Goal: Information Seeking & Learning: Learn about a topic

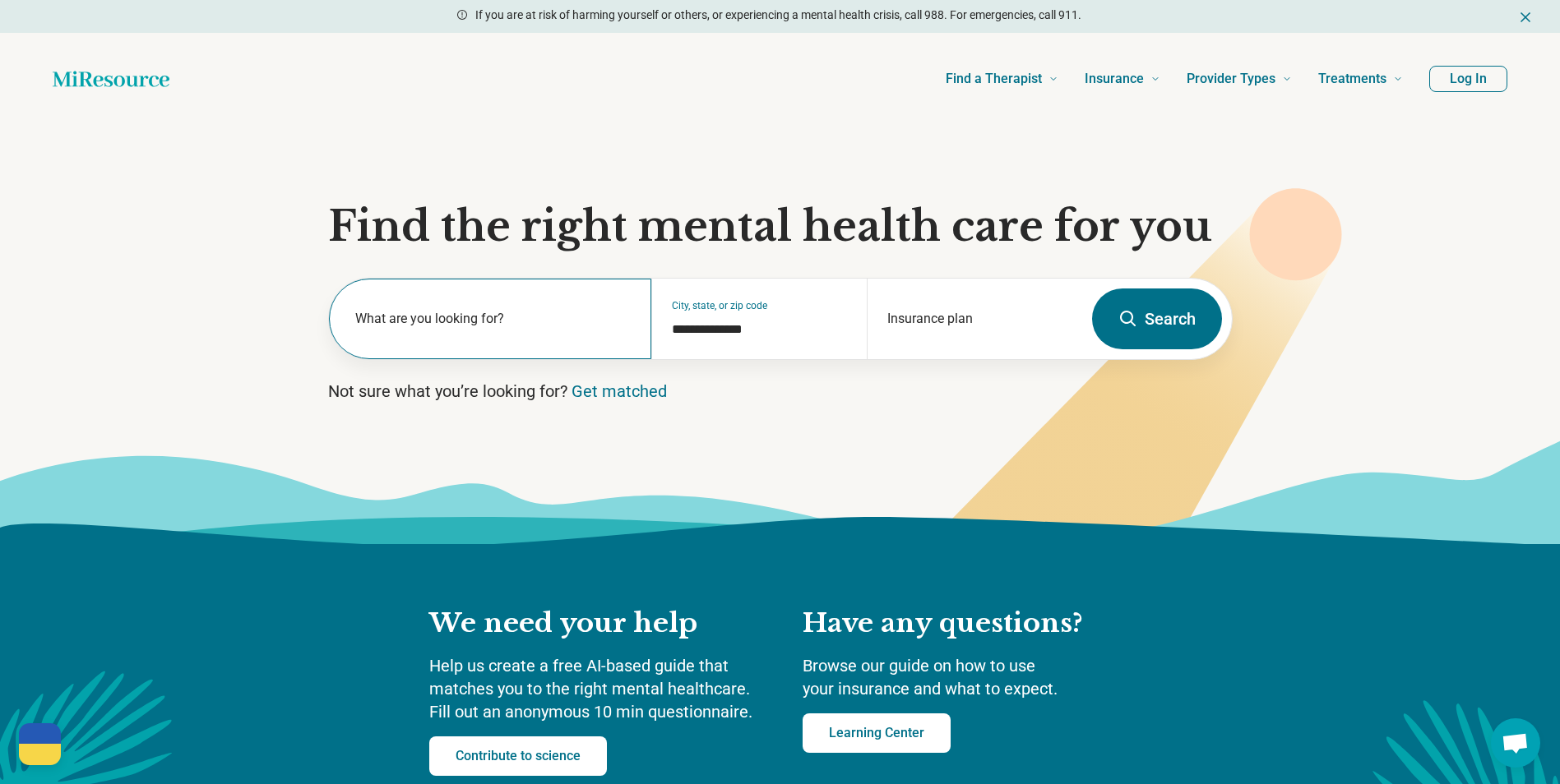
click at [543, 328] on label "What are you looking for?" at bounding box center [493, 318] width 277 height 19
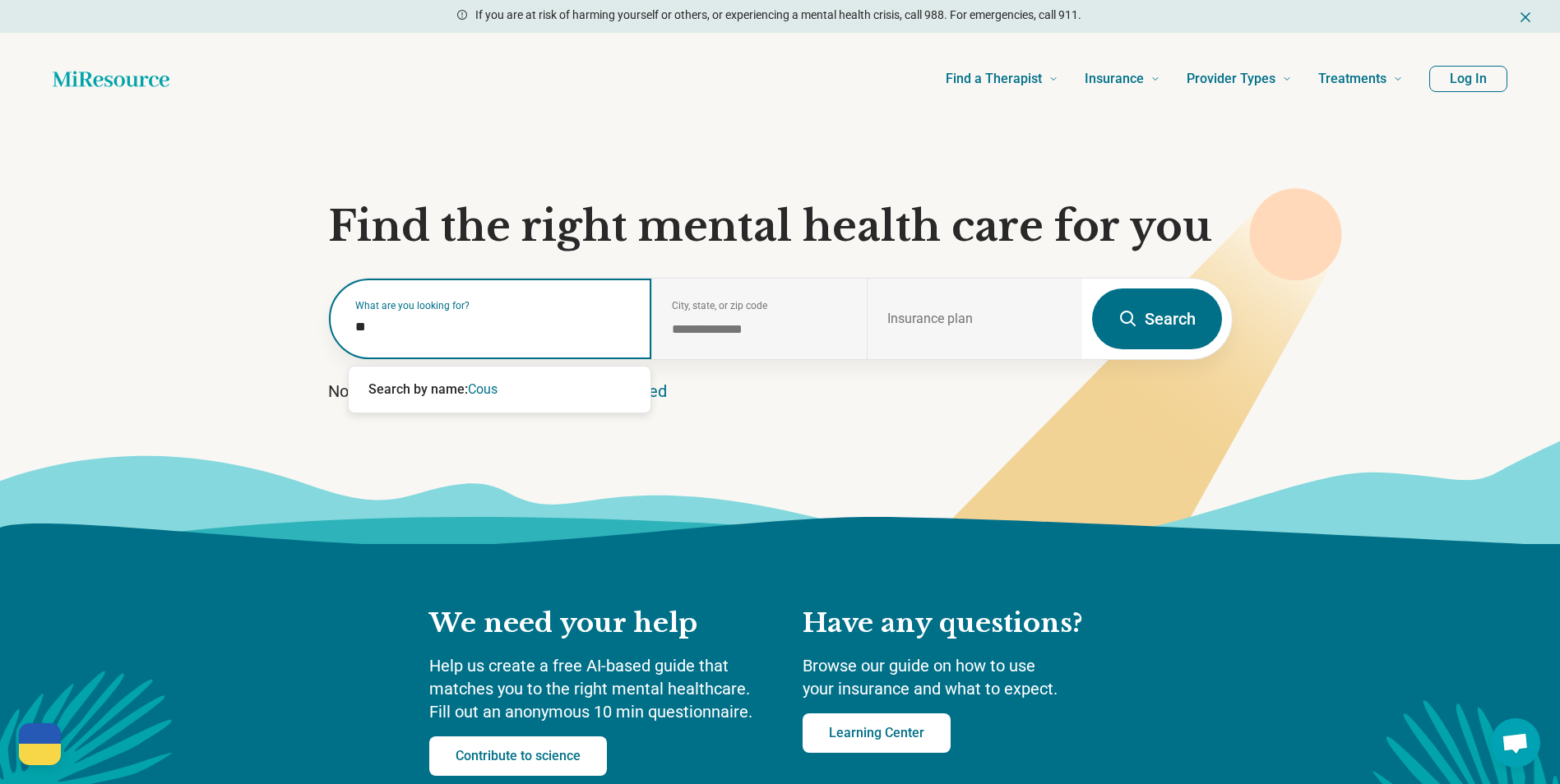
type input "*"
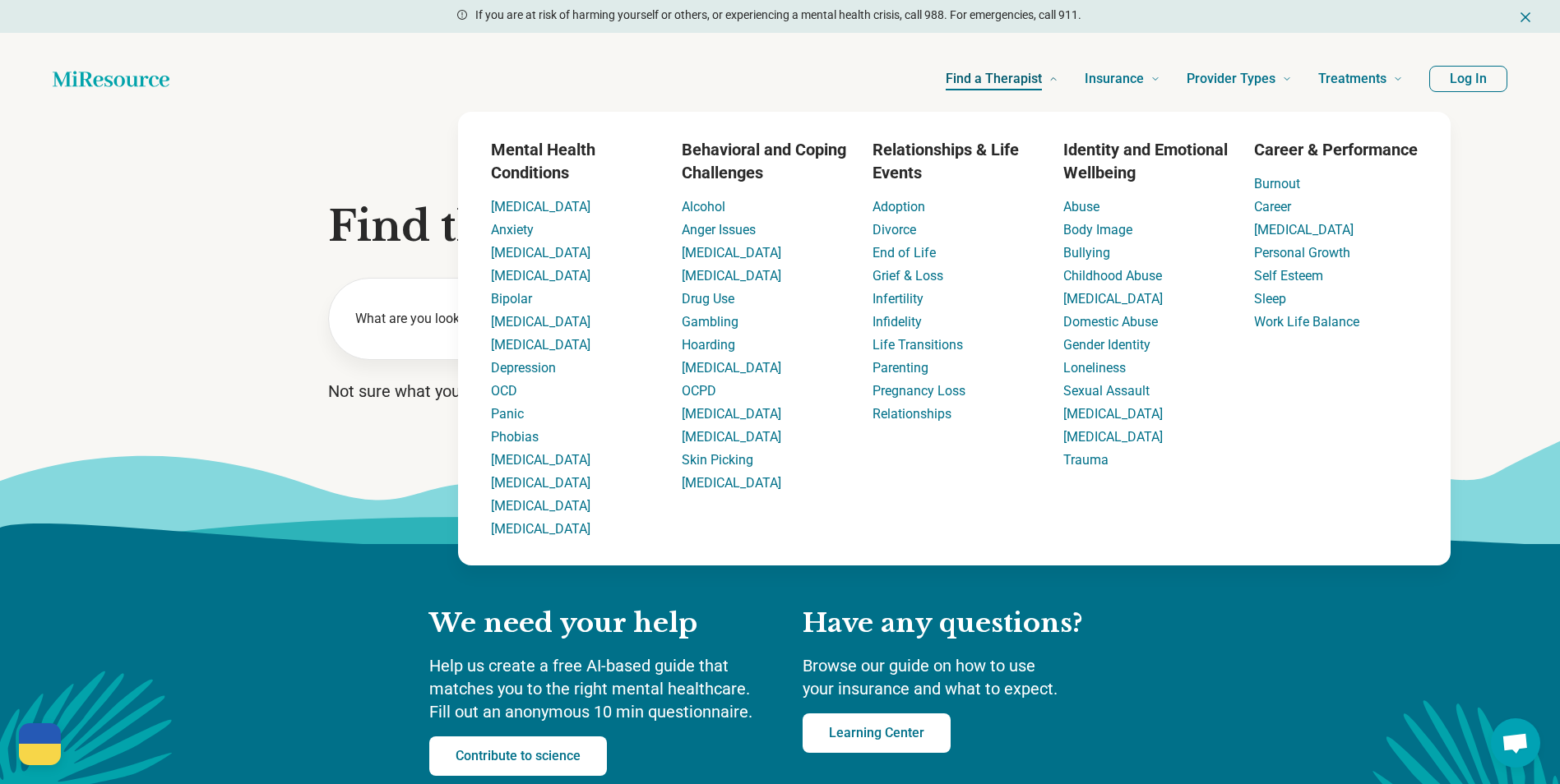
click at [1034, 70] on span "Find a Therapist" at bounding box center [993, 78] width 97 height 23
click at [720, 232] on link "Anger Issues" at bounding box center [719, 229] width 74 height 16
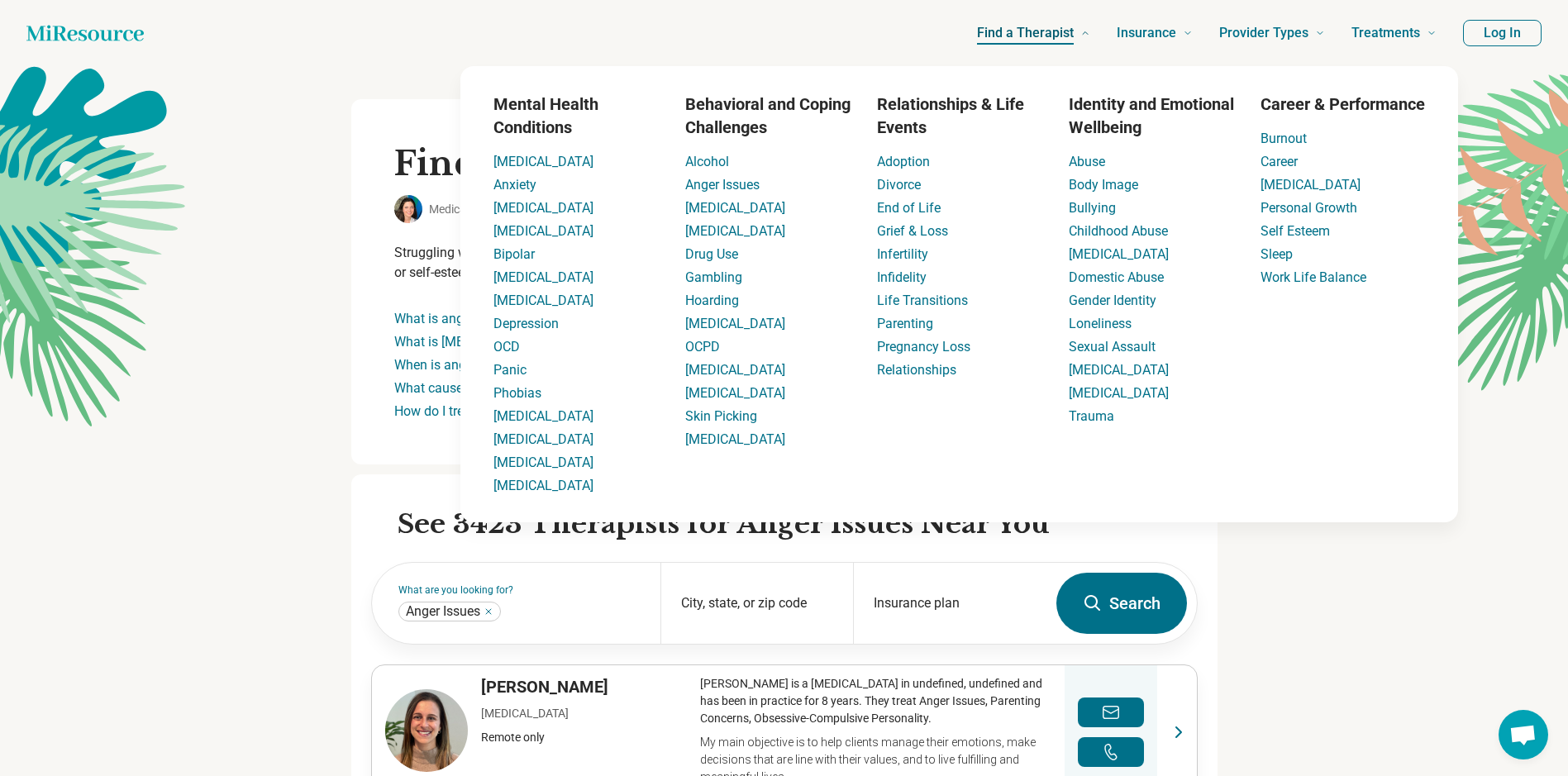
click at [1058, 32] on span "Find a Therapist" at bounding box center [1025, 32] width 97 height 23
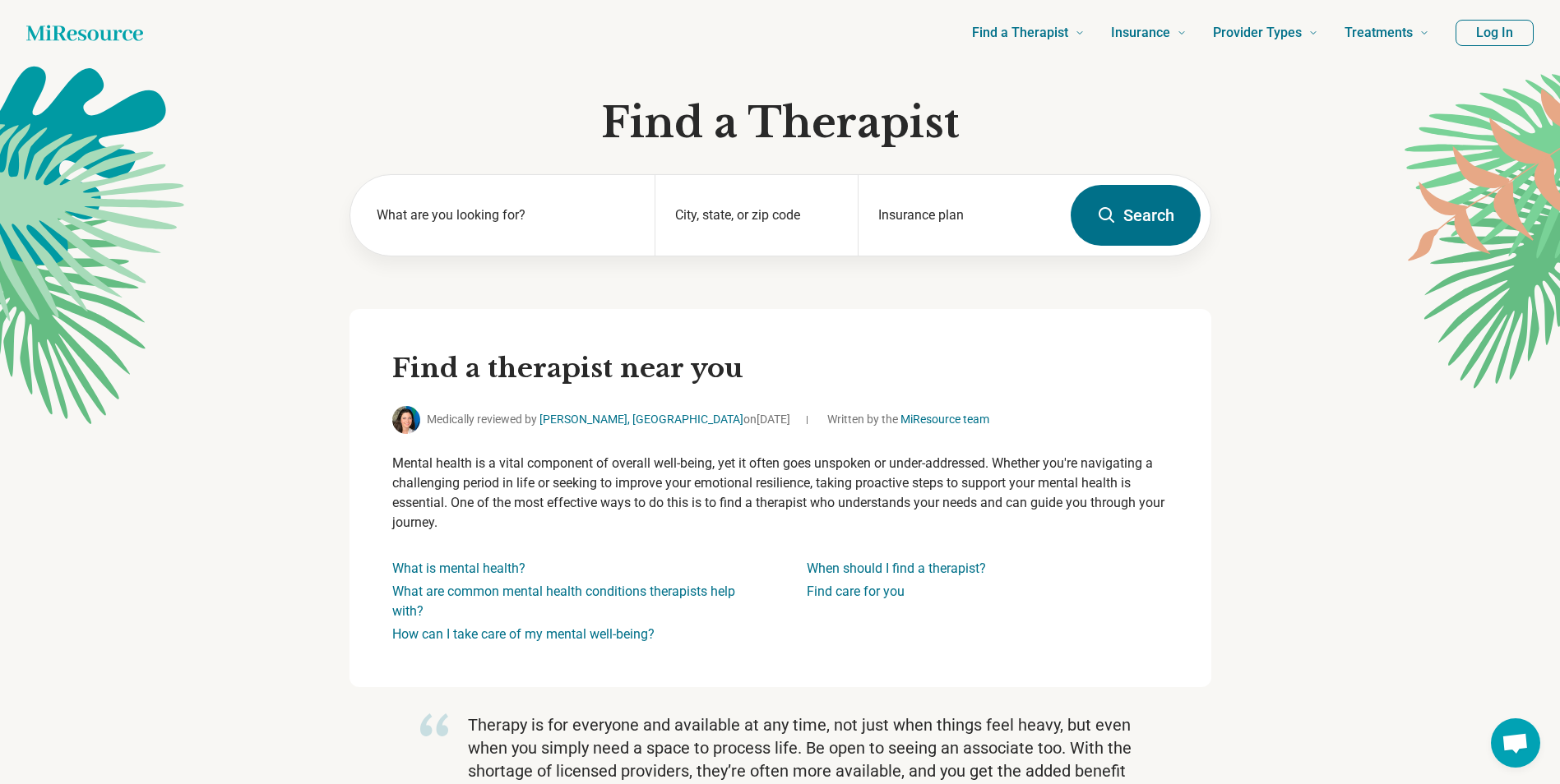
click at [582, 305] on div "What are you looking for? City, state, or zip code Insurance plan Search" at bounding box center [780, 241] width 861 height 135
click at [787, 228] on input "City, state, or zip code" at bounding box center [757, 225] width 163 height 19
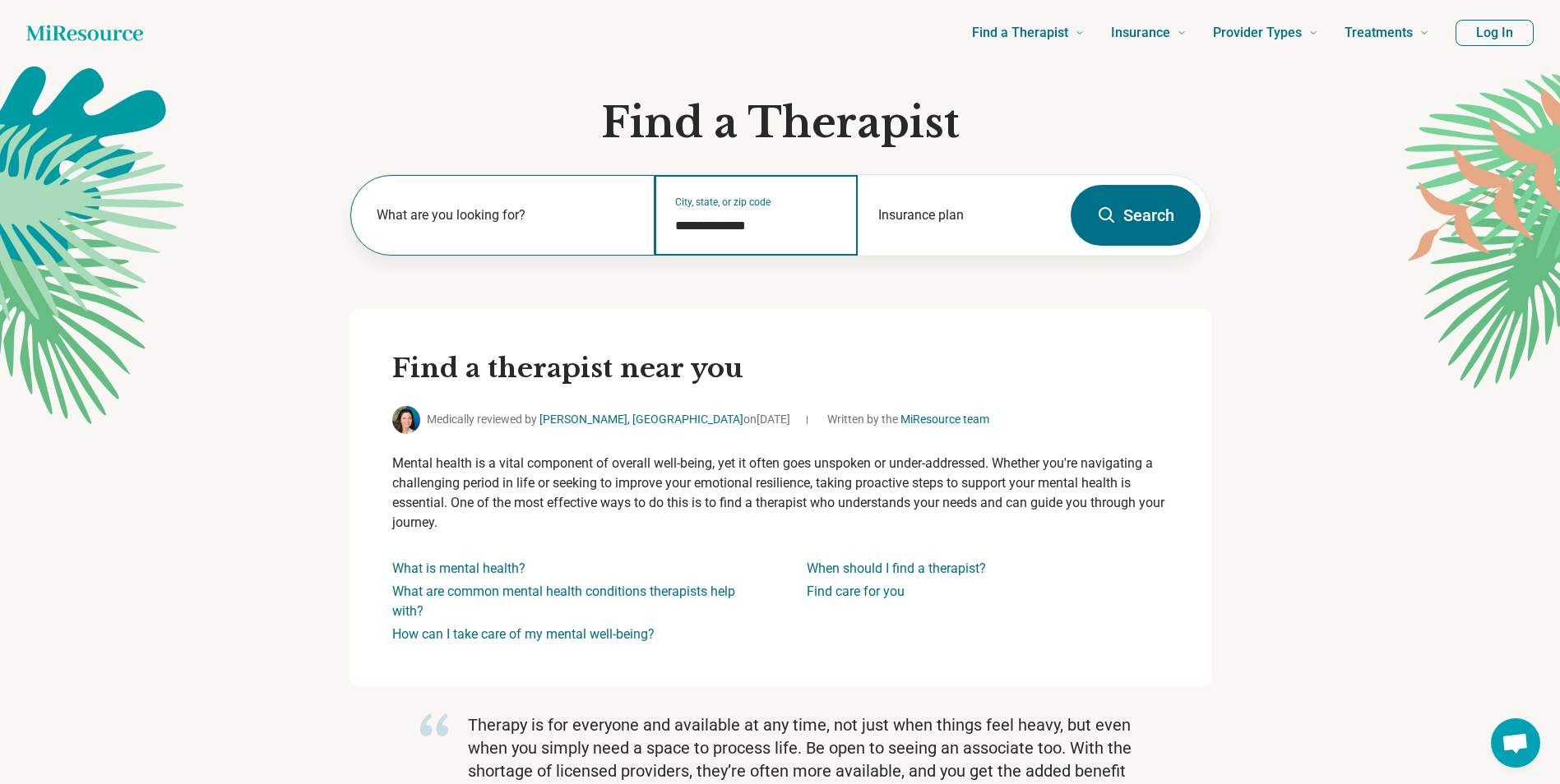
type input "**********"
click at [564, 221] on label "What are you looking for?" at bounding box center [505, 214] width 259 height 19
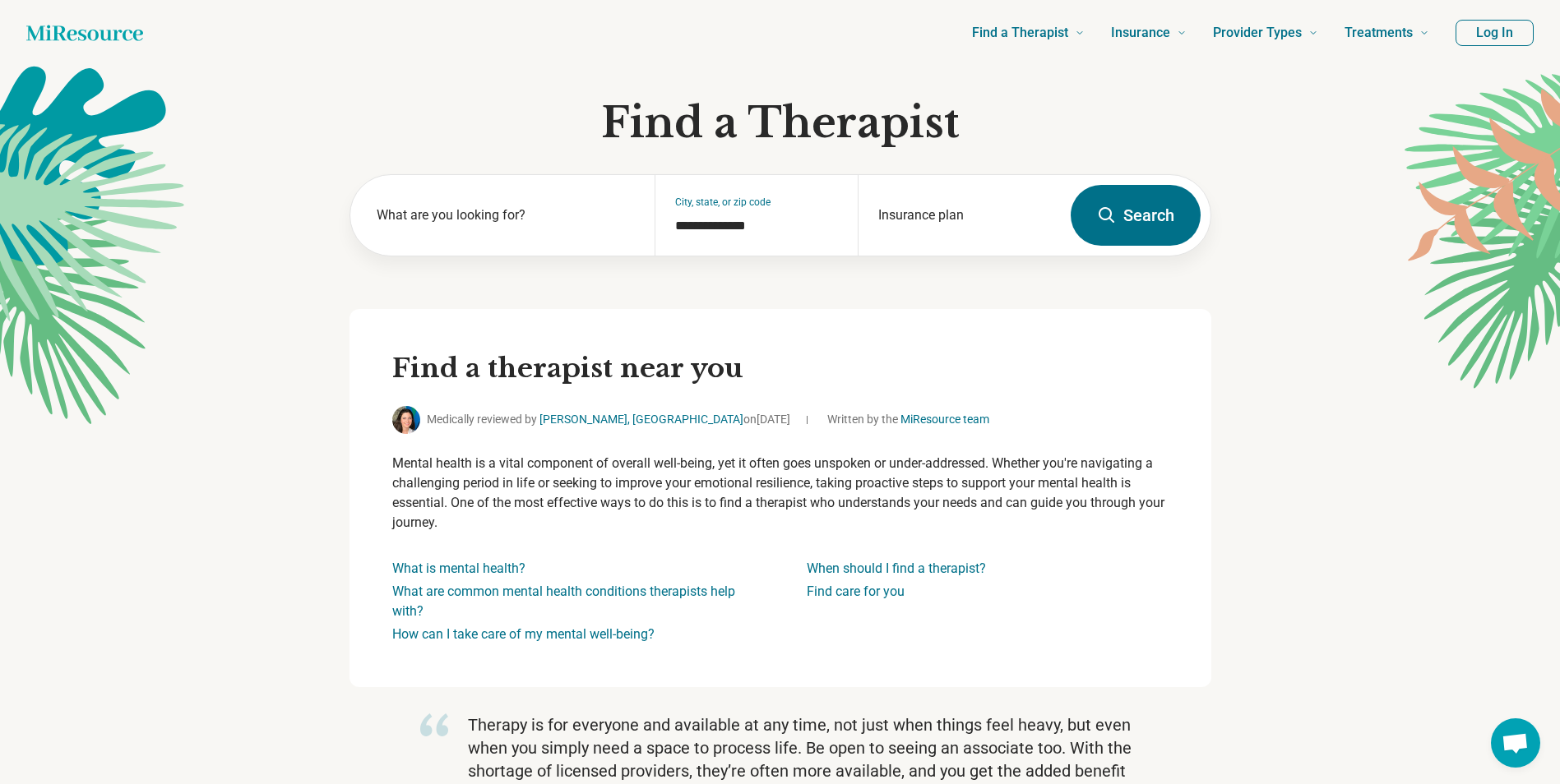
click at [1120, 214] on button "Search" at bounding box center [1135, 215] width 130 height 61
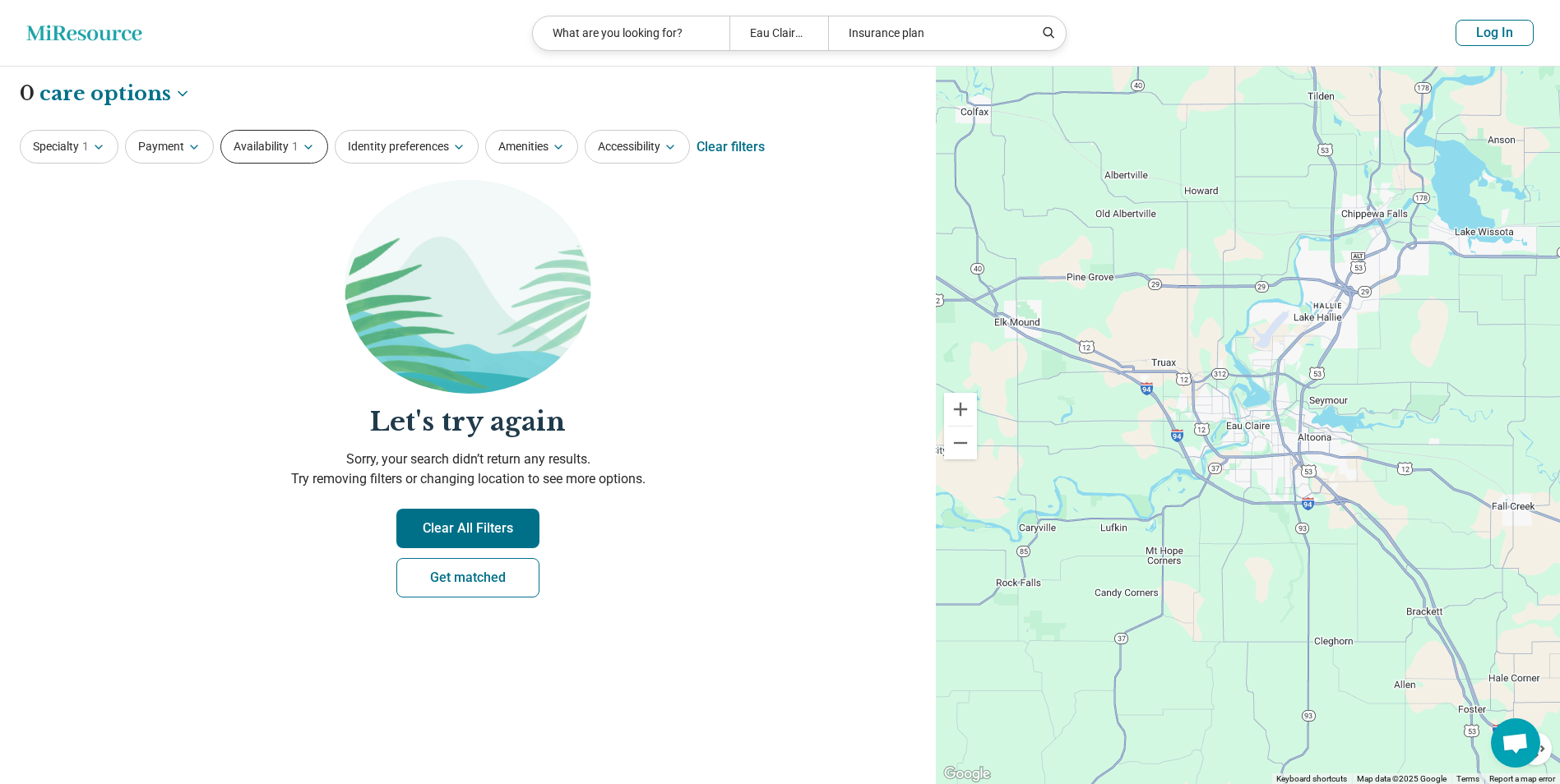
click at [271, 153] on button "Availability 1" at bounding box center [273, 146] width 108 height 34
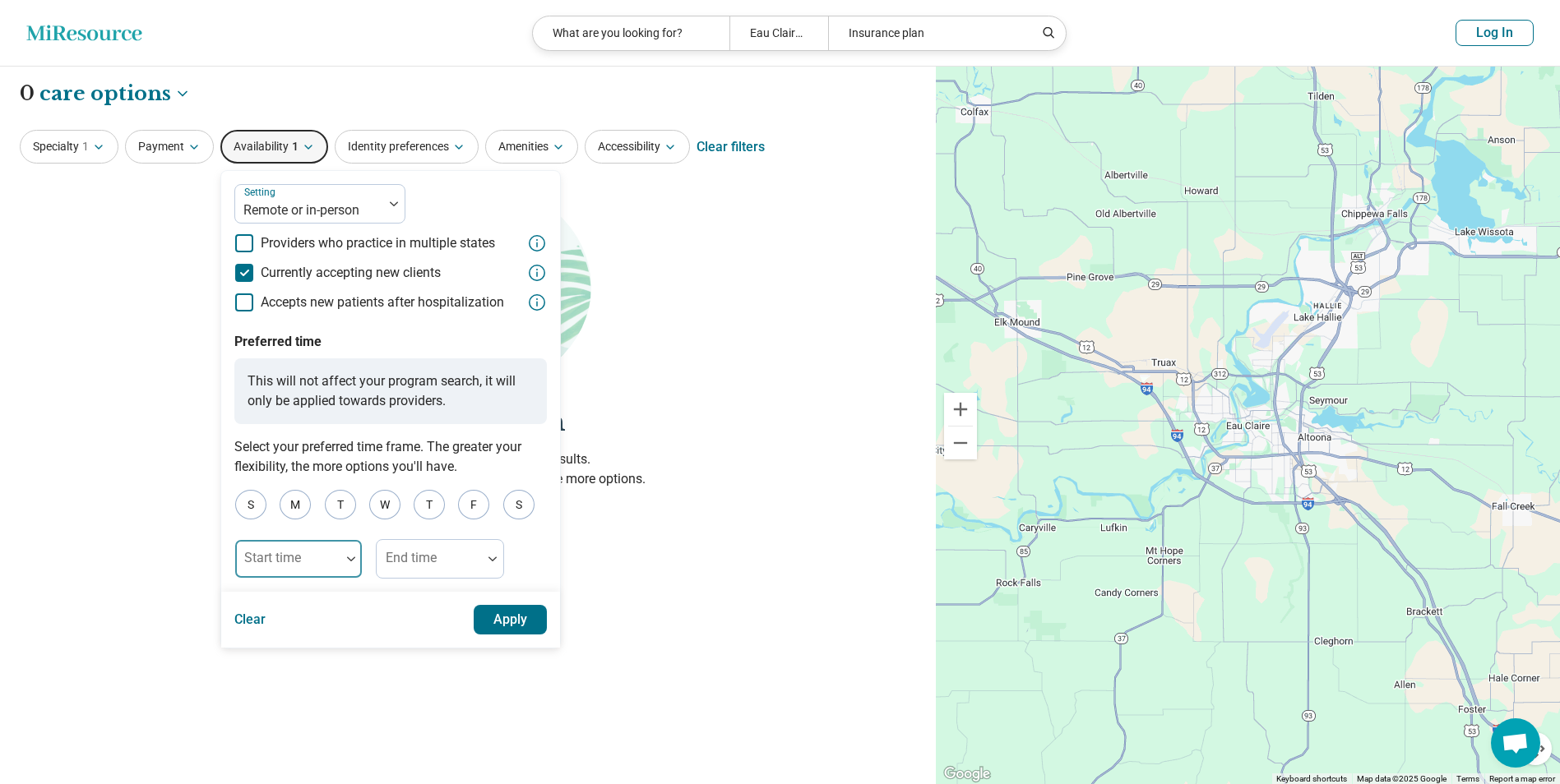
click at [341, 551] on div at bounding box center [351, 559] width 21 height 38
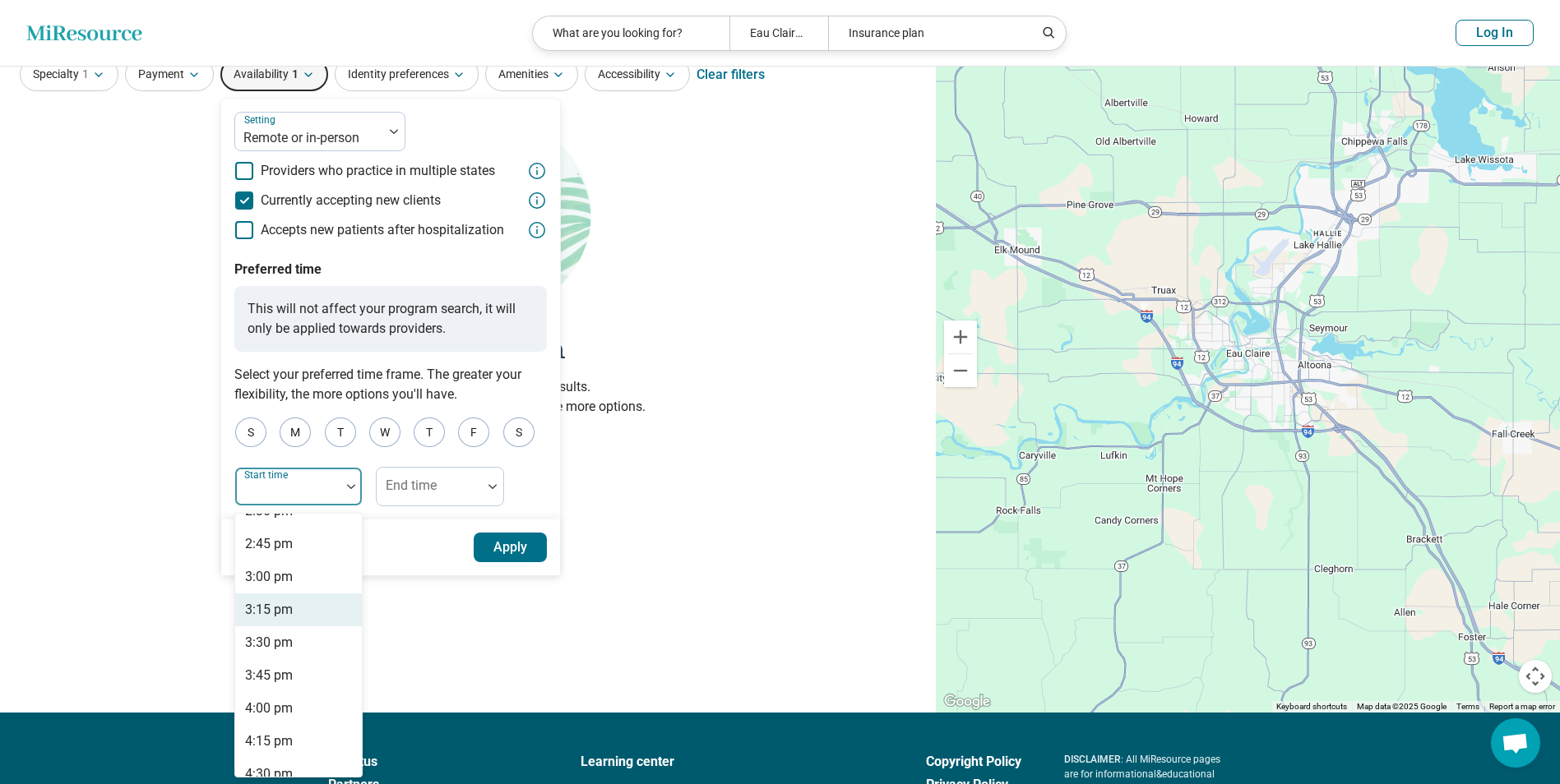
scroll to position [1891, 0]
click at [297, 545] on div "2:30 pm" at bounding box center [299, 550] width 127 height 33
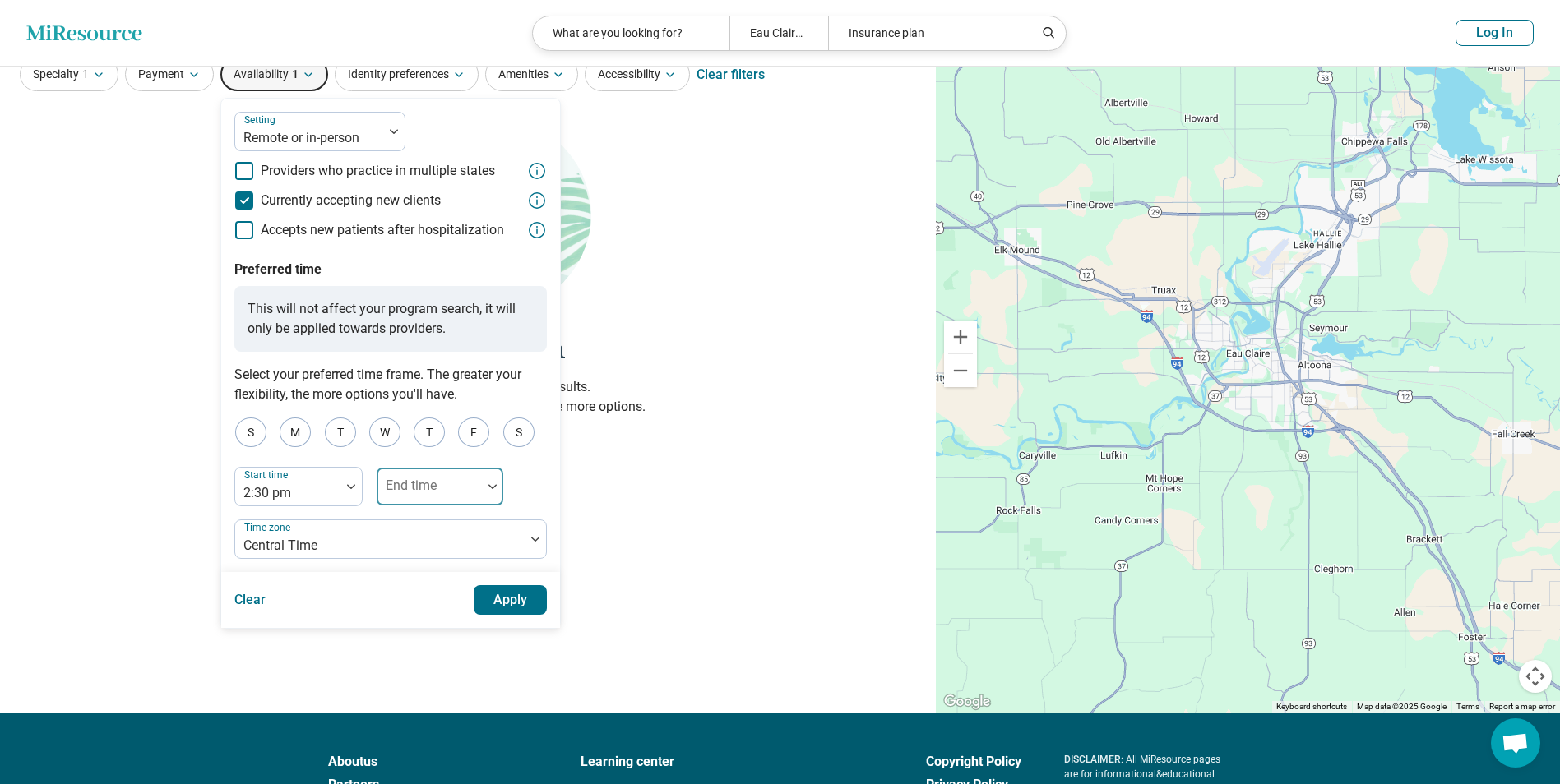
click at [475, 481] on div at bounding box center [429, 486] width 105 height 36
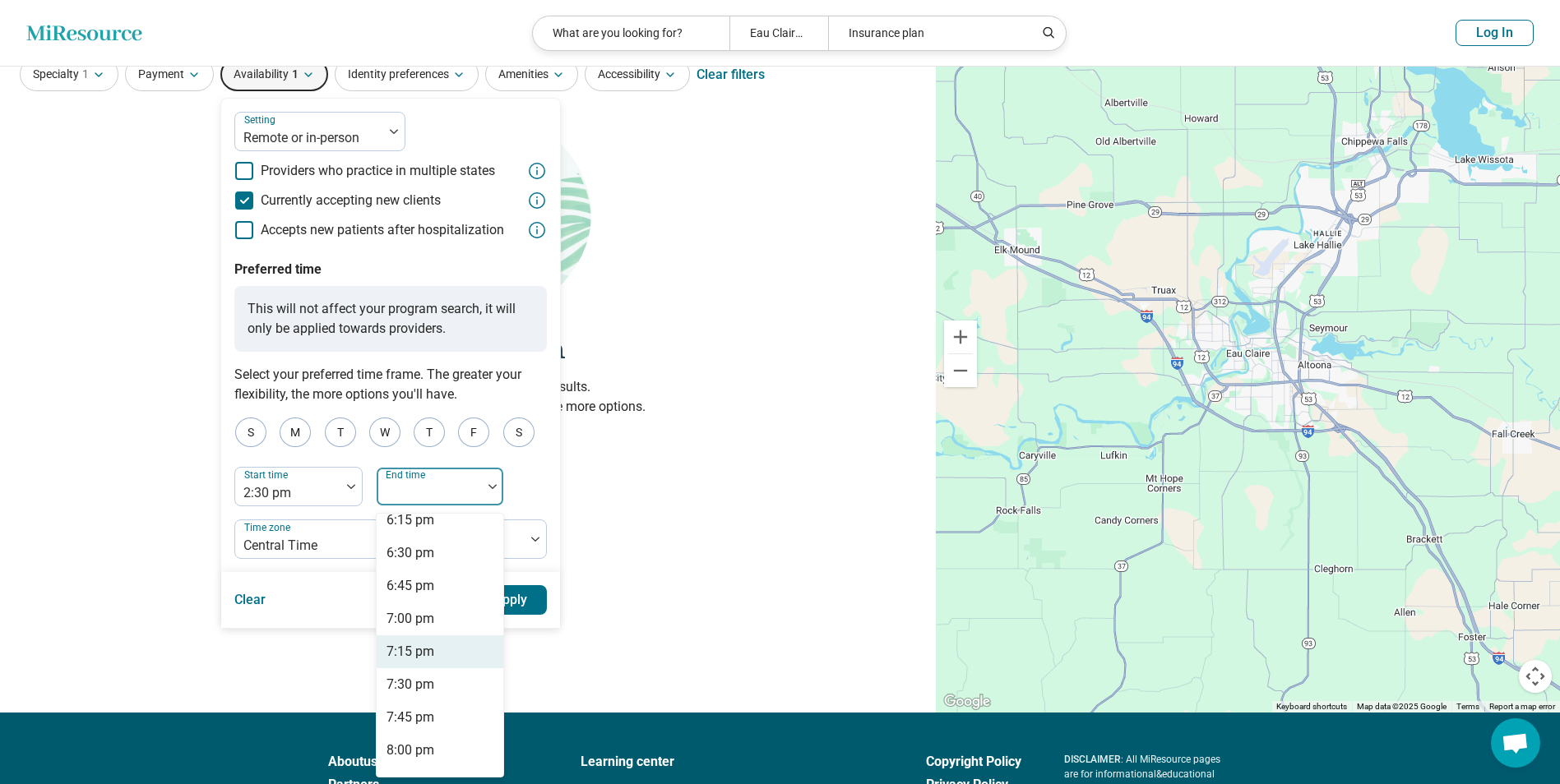
scroll to position [493, 0]
click at [436, 729] on div "8:00 pm" at bounding box center [440, 731] width 127 height 33
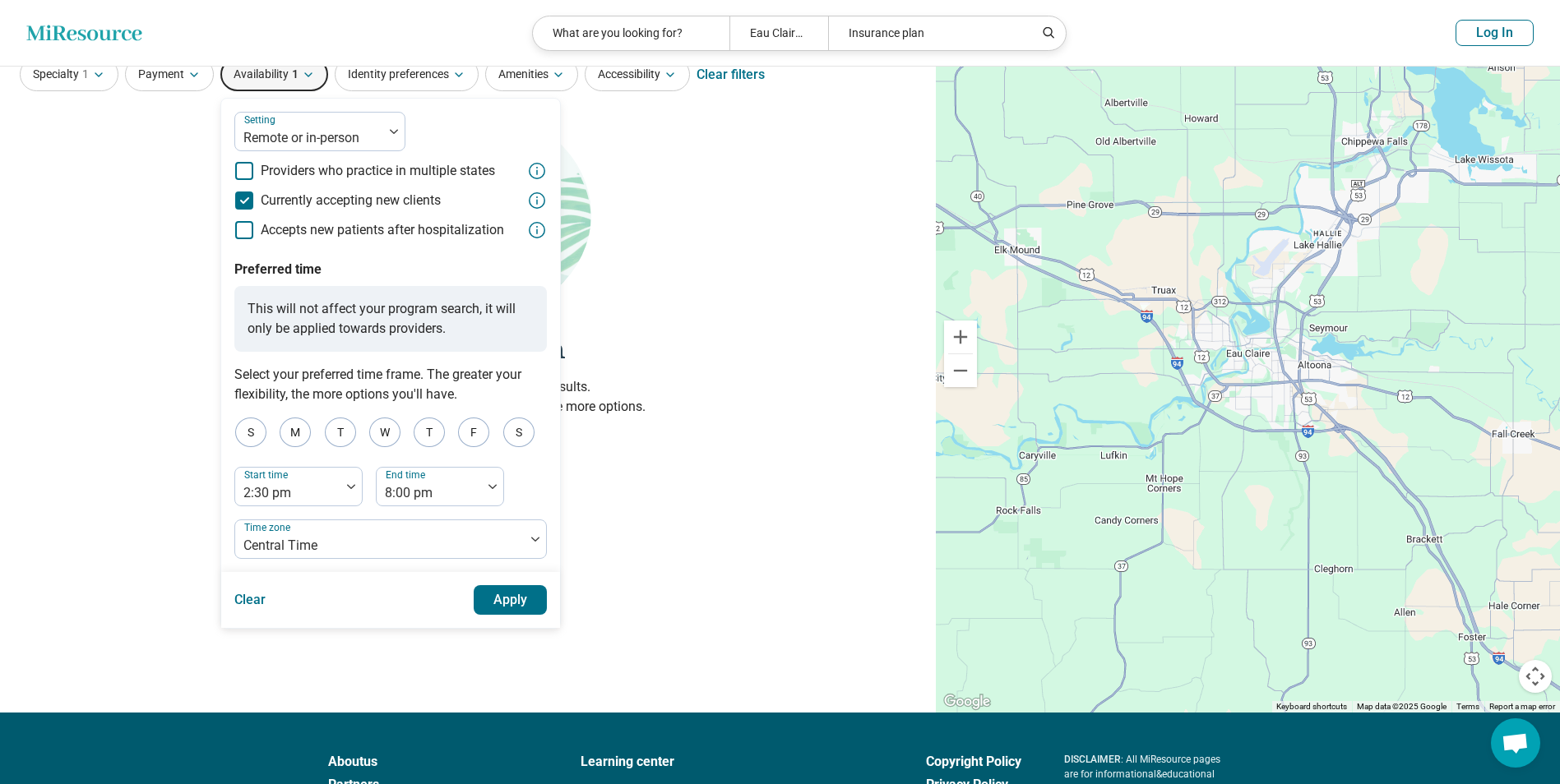
click at [505, 601] on button "Apply" at bounding box center [511, 600] width 74 height 29
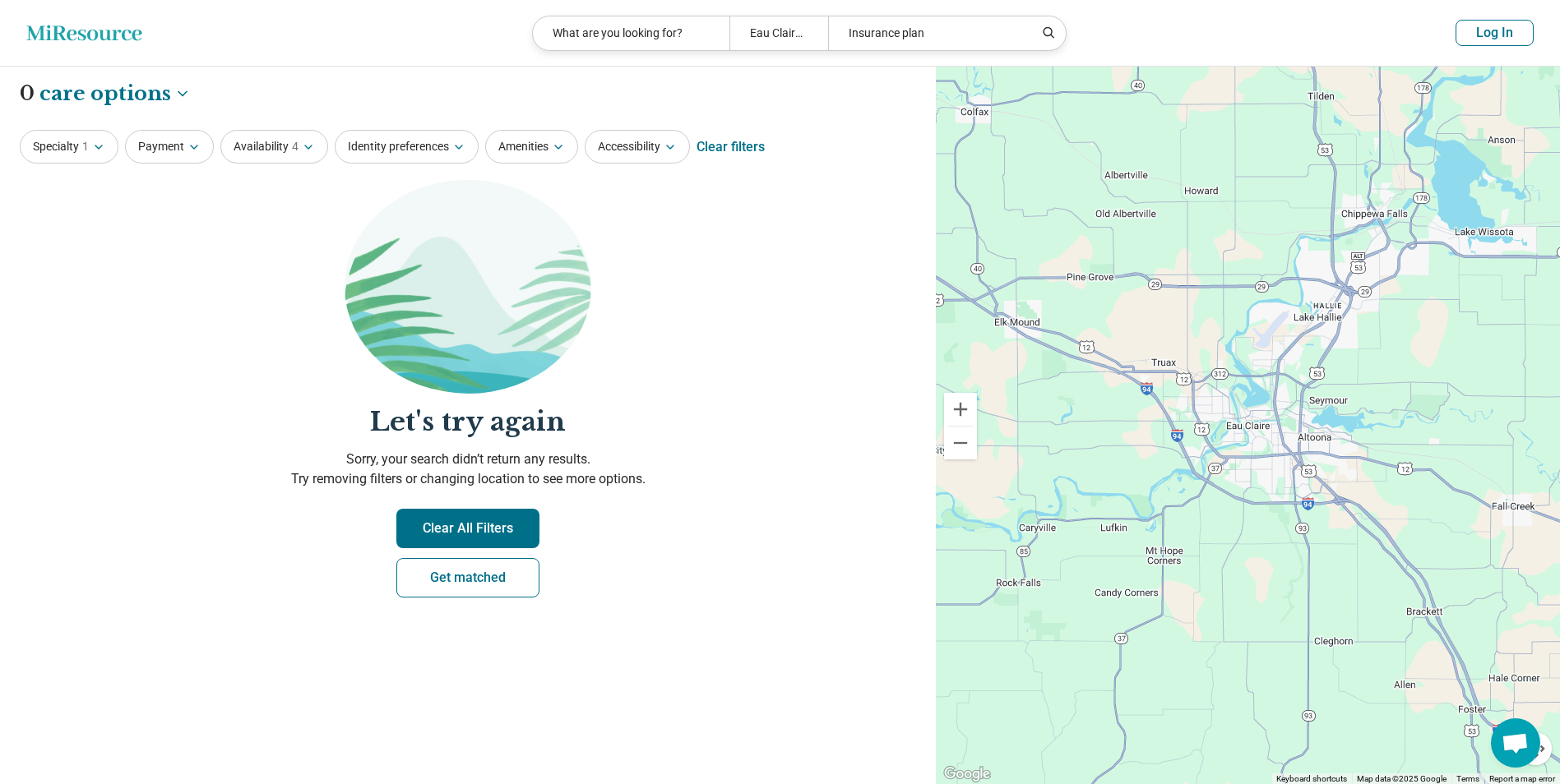
click at [496, 535] on button "Clear All Filters" at bounding box center [468, 528] width 143 height 40
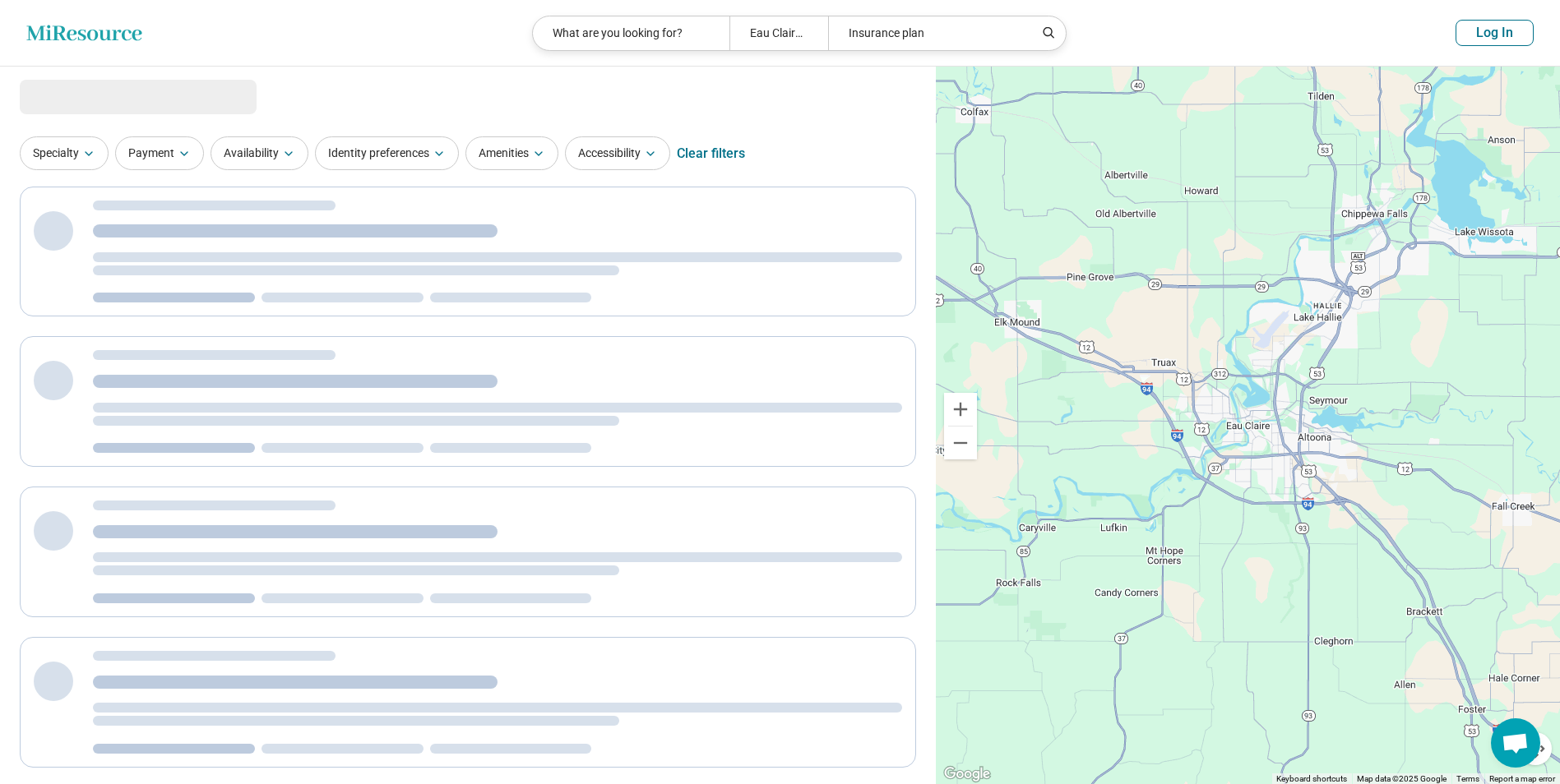
select select "***"
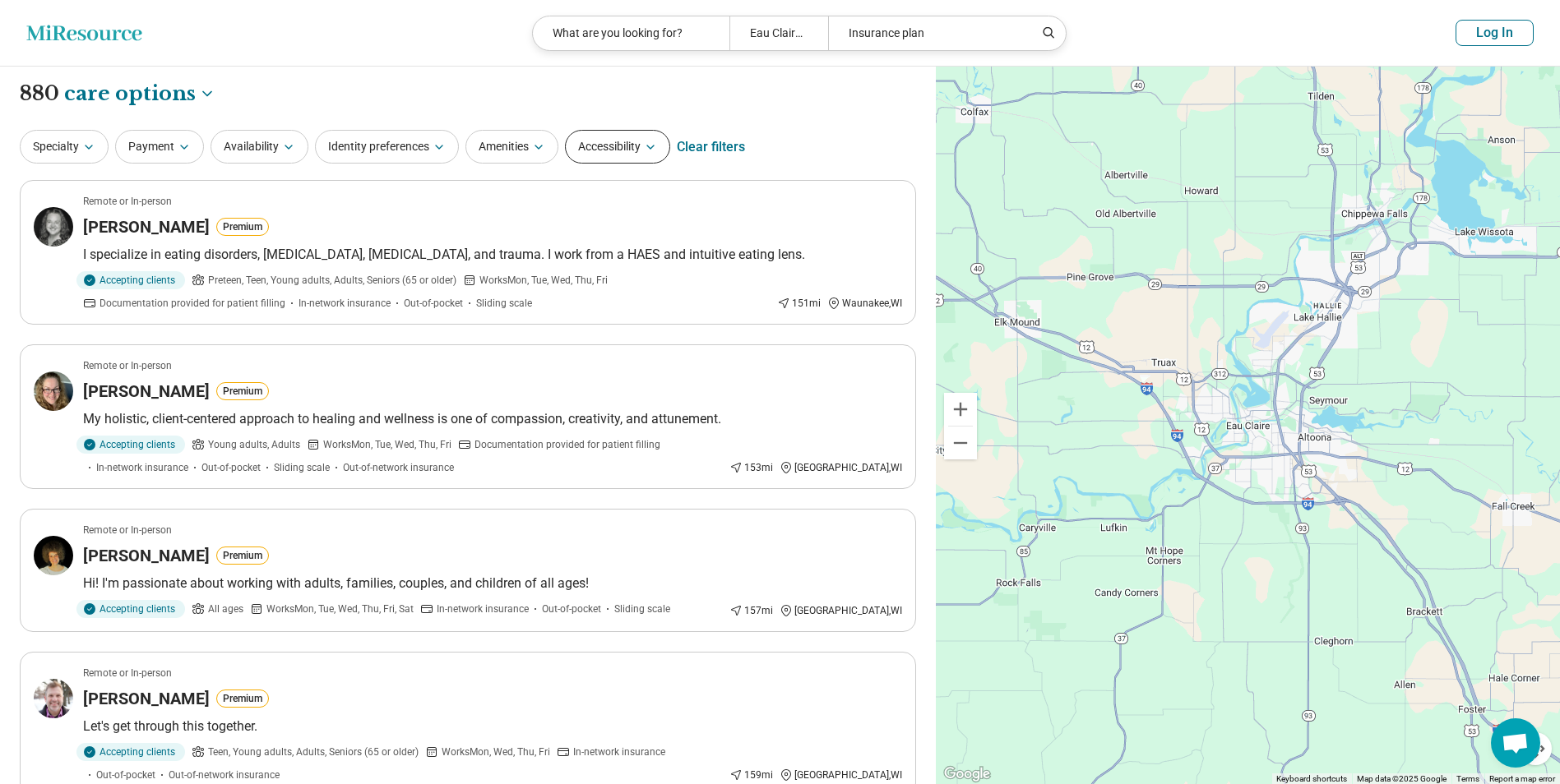
click at [607, 154] on button "Accessibility" at bounding box center [618, 146] width 105 height 34
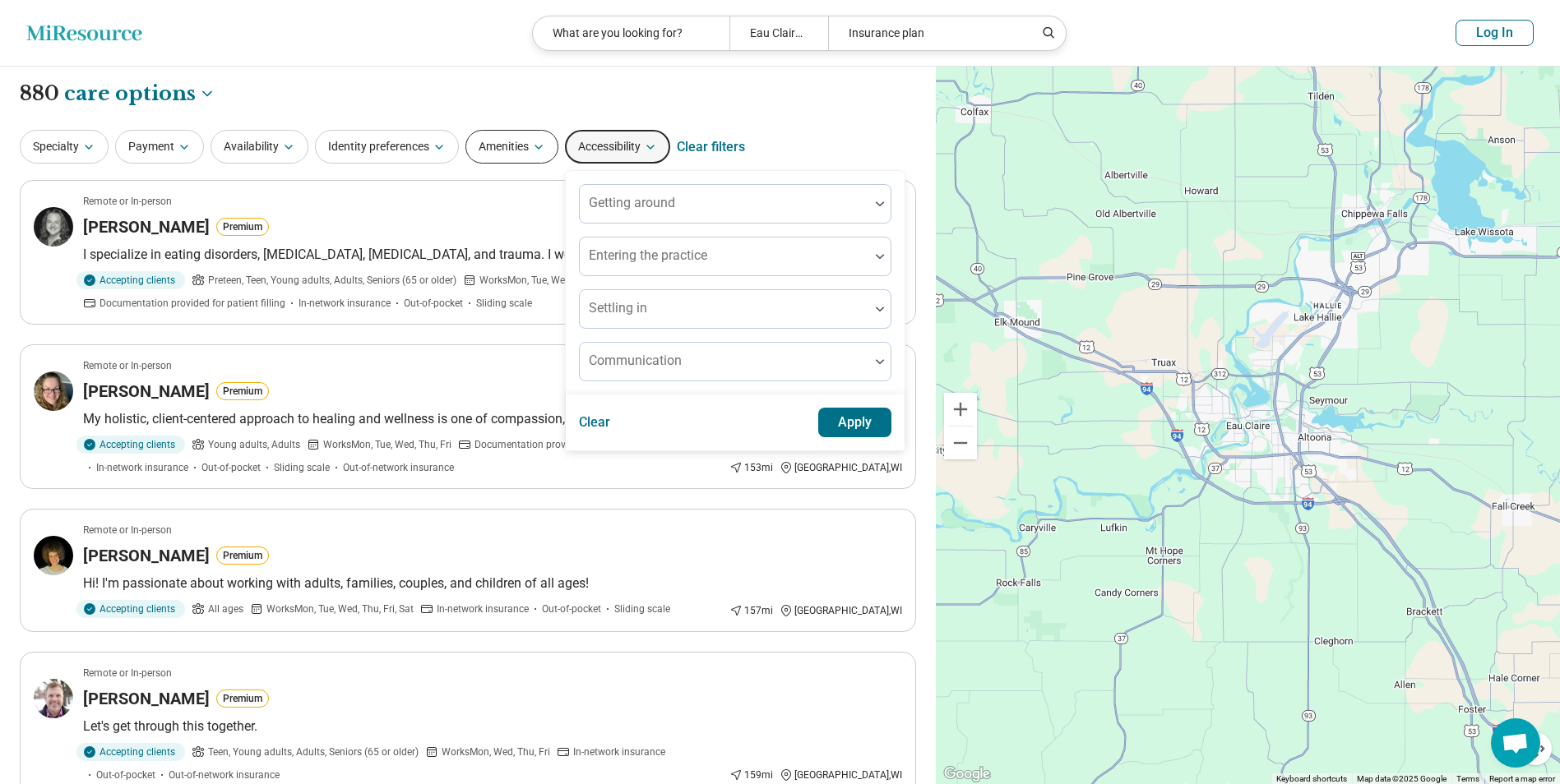
click at [526, 145] on button "Amenities" at bounding box center [512, 146] width 93 height 34
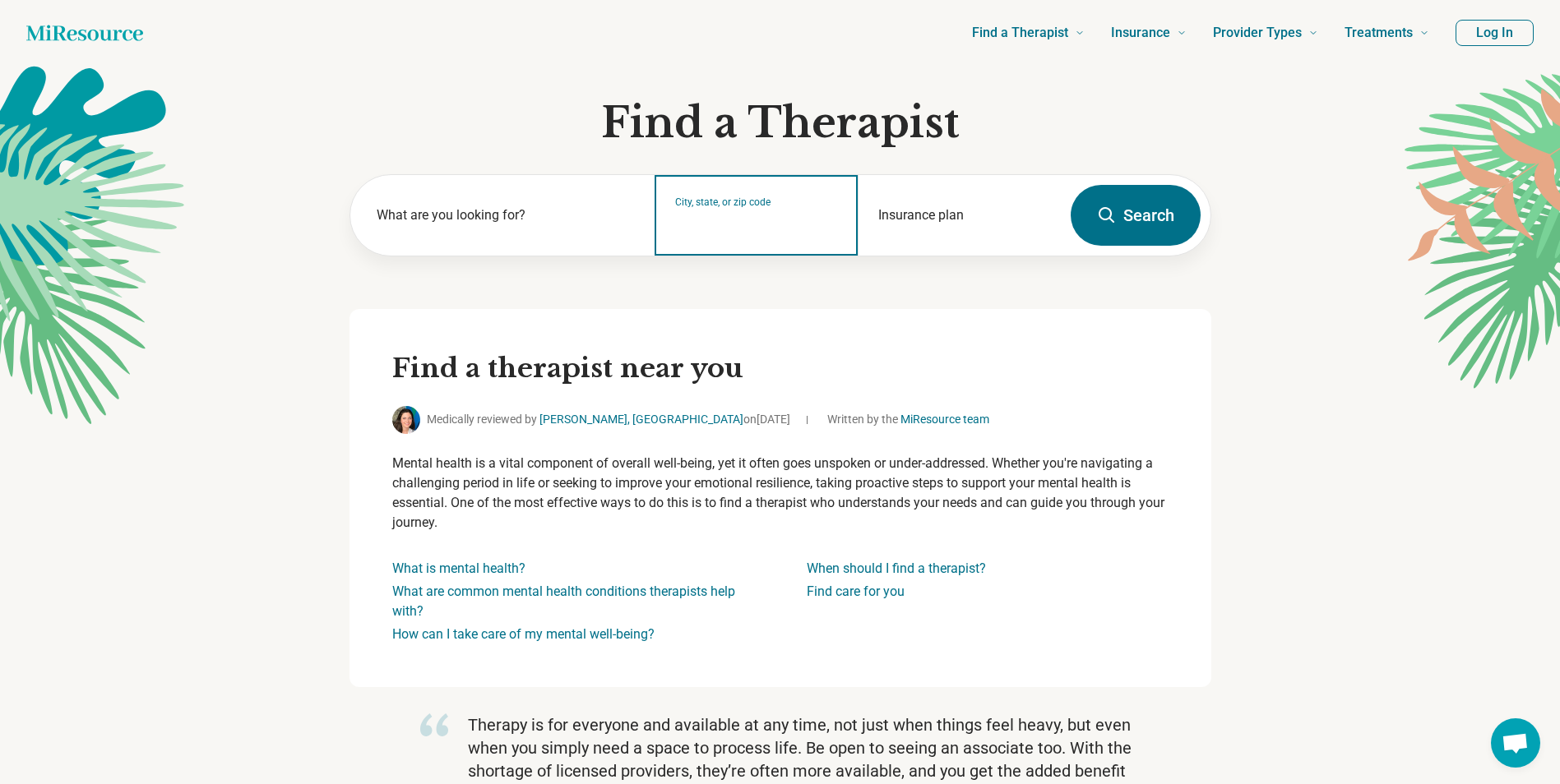
click at [770, 225] on input "City, state, or zip code" at bounding box center [757, 225] width 163 height 19
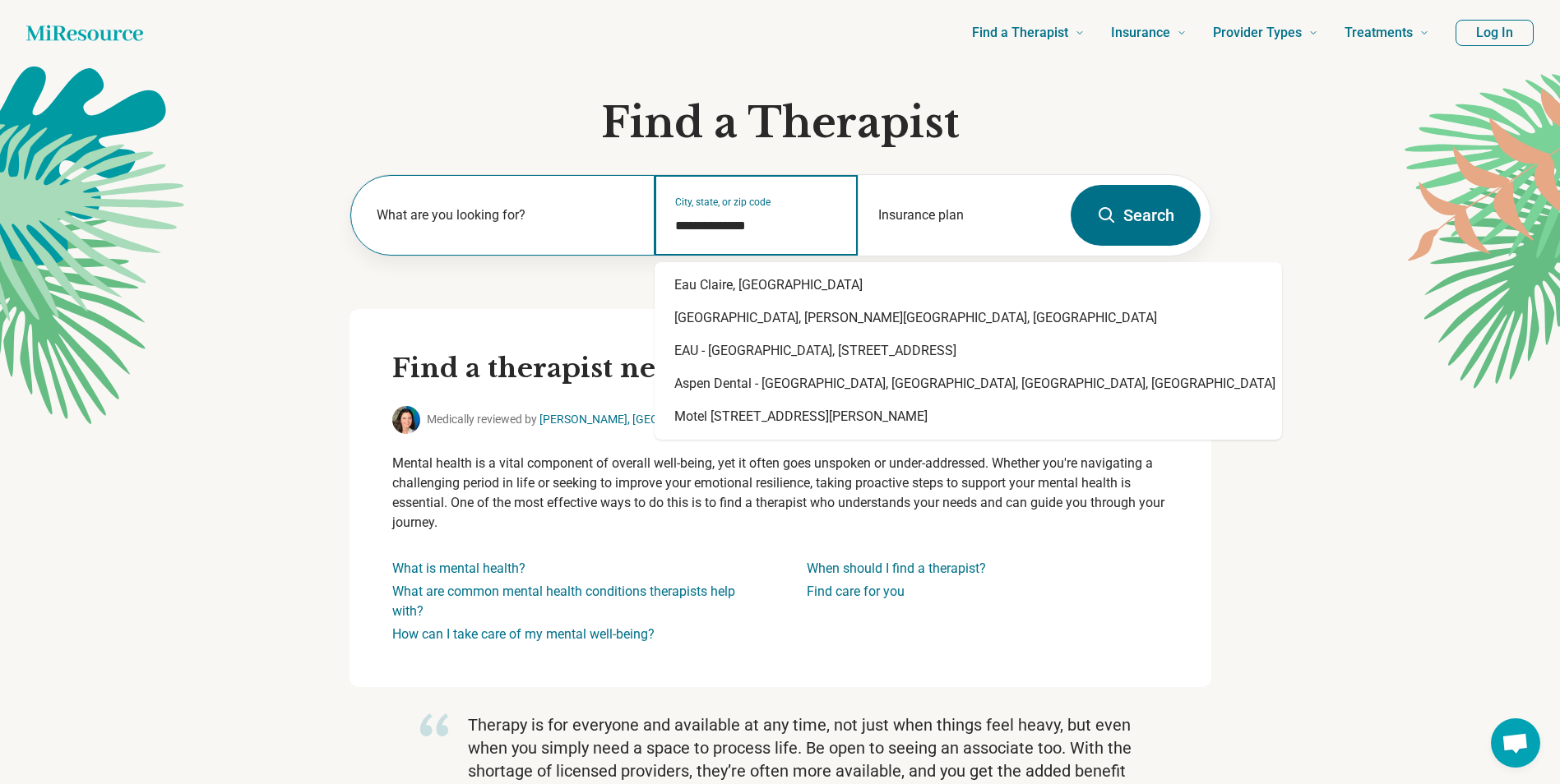
type input "**********"
click at [579, 206] on label "What are you looking for?" at bounding box center [505, 214] width 259 height 19
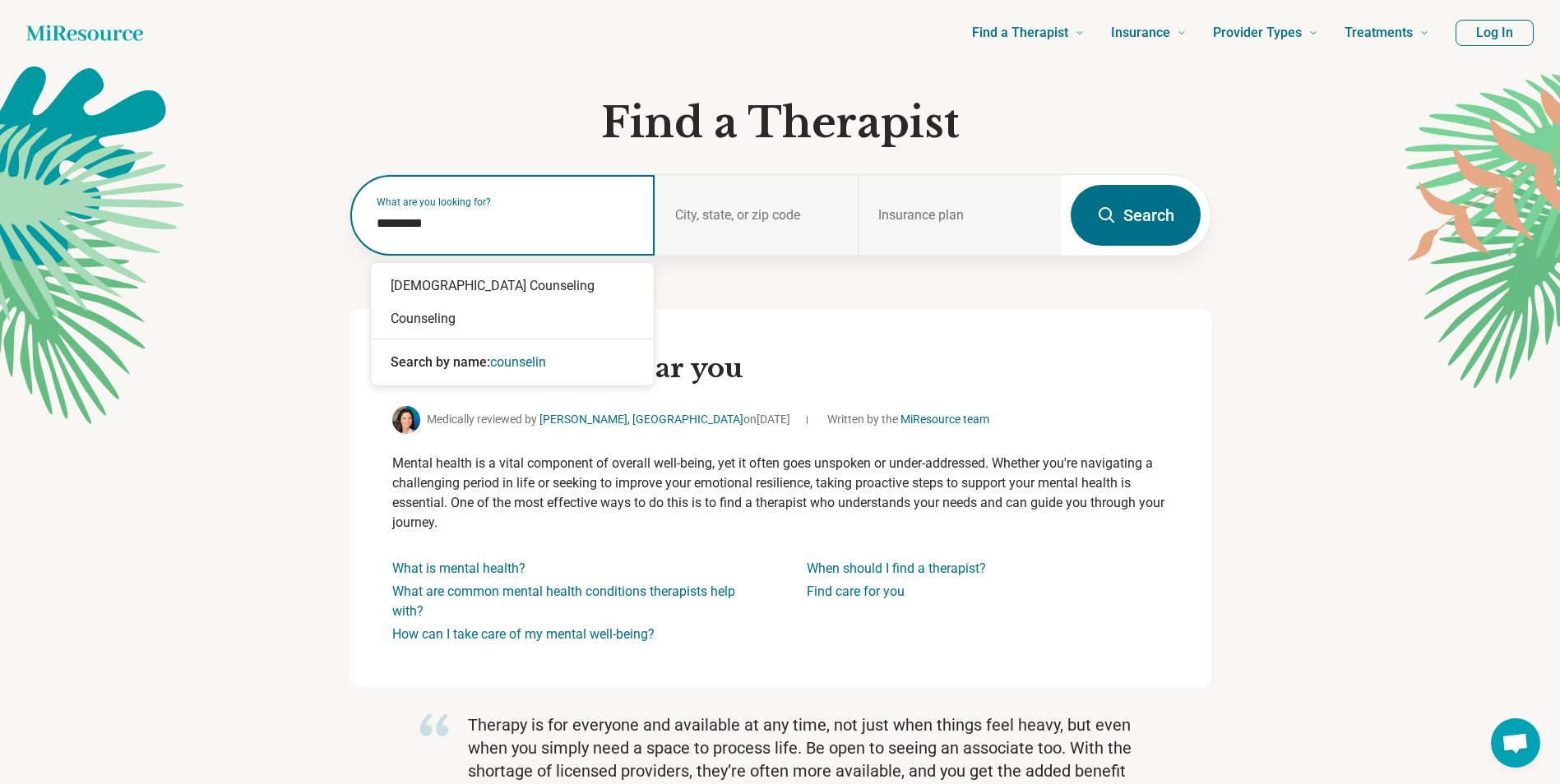
type input "**********"
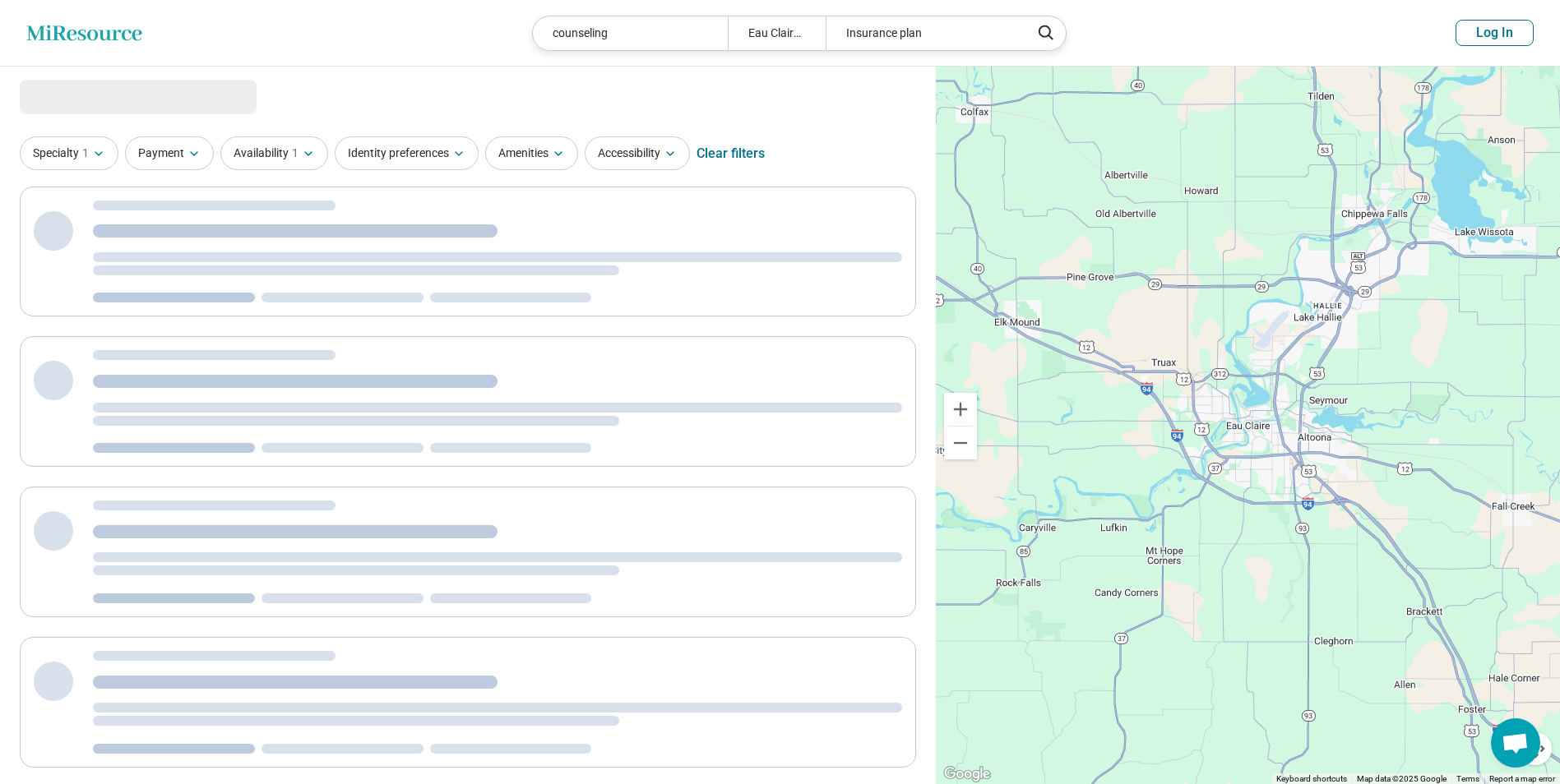
select select "***"
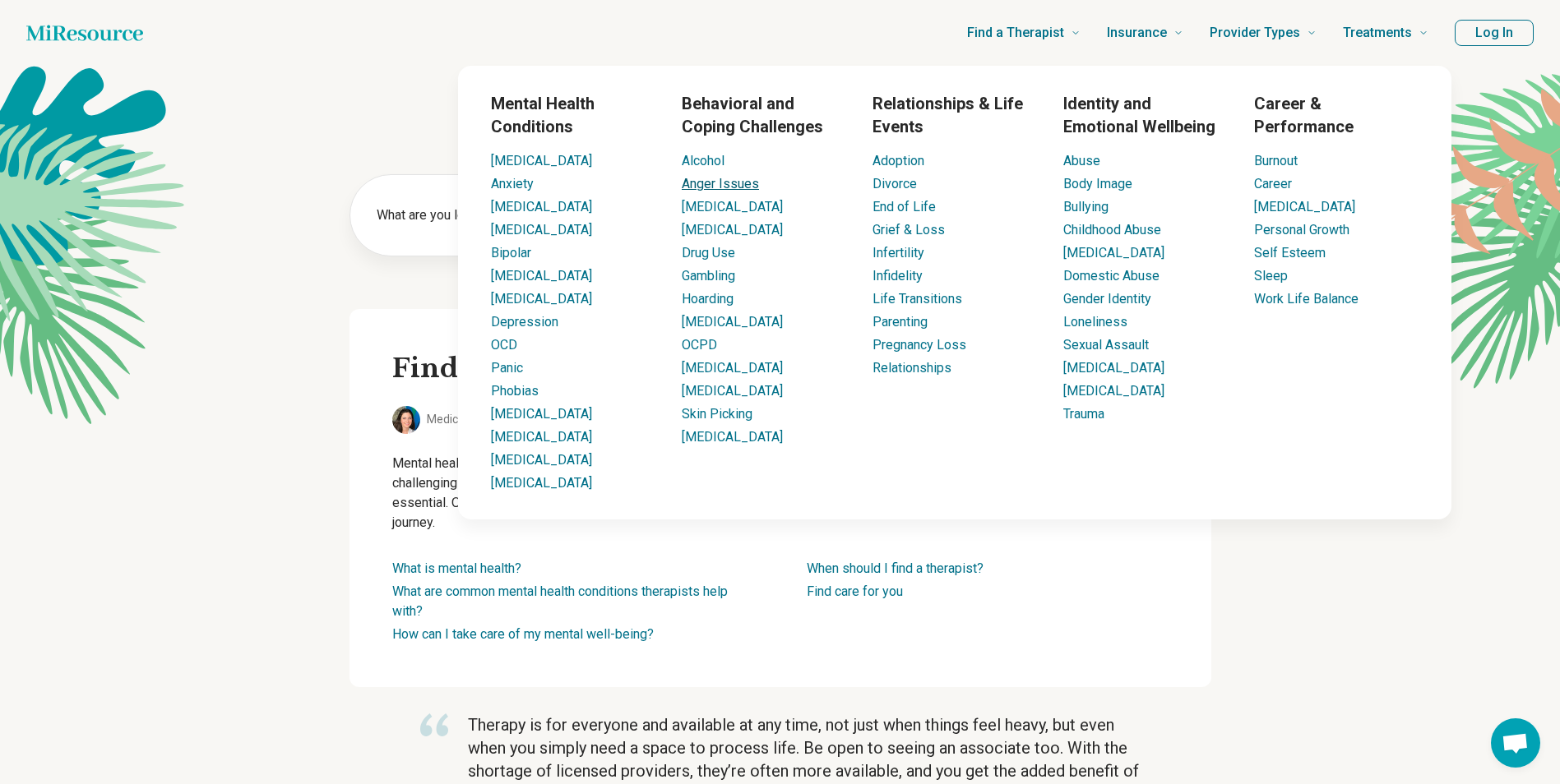
click at [728, 187] on link "Anger Issues" at bounding box center [721, 183] width 77 height 16
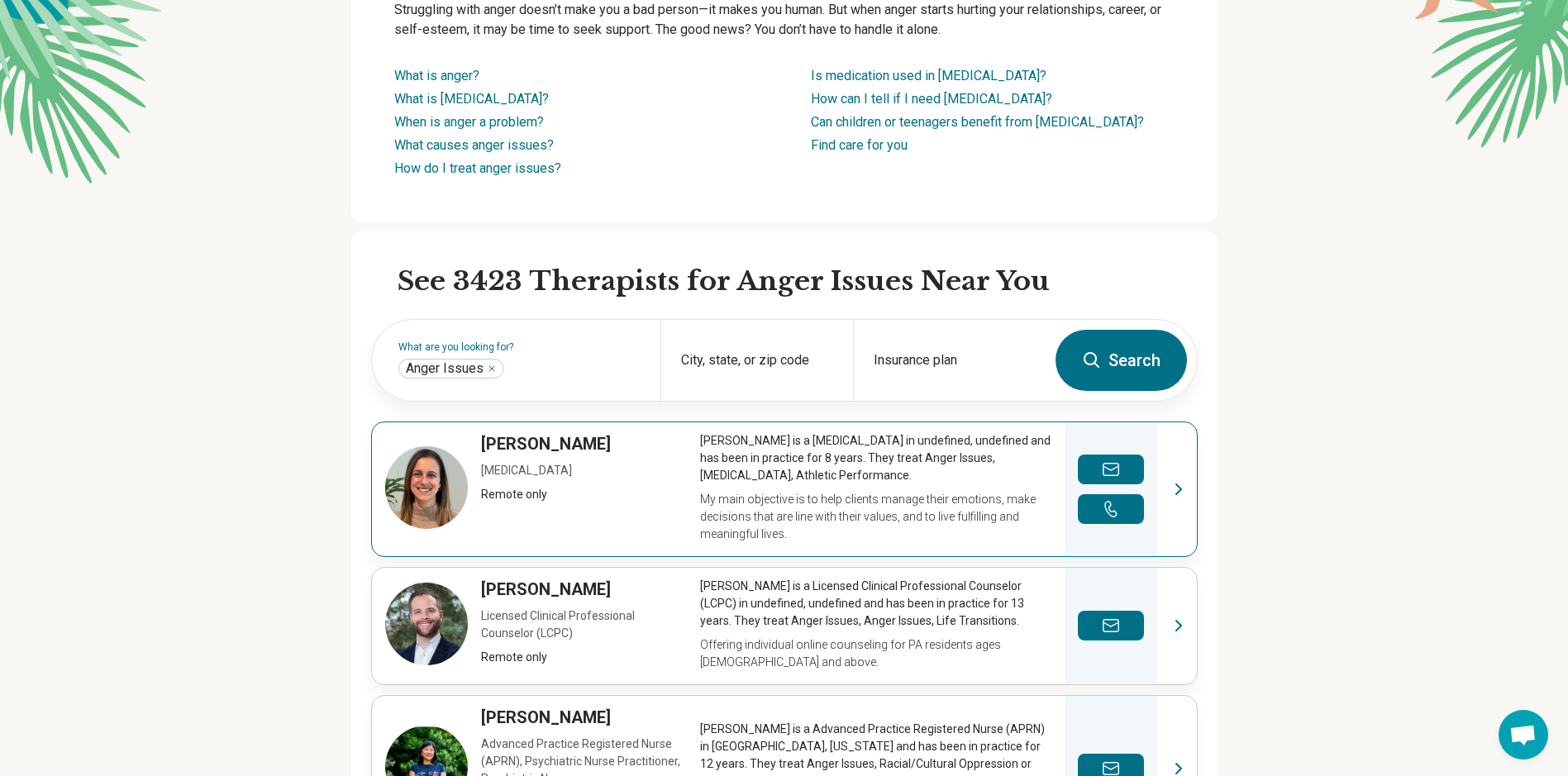
scroll to position [248, 0]
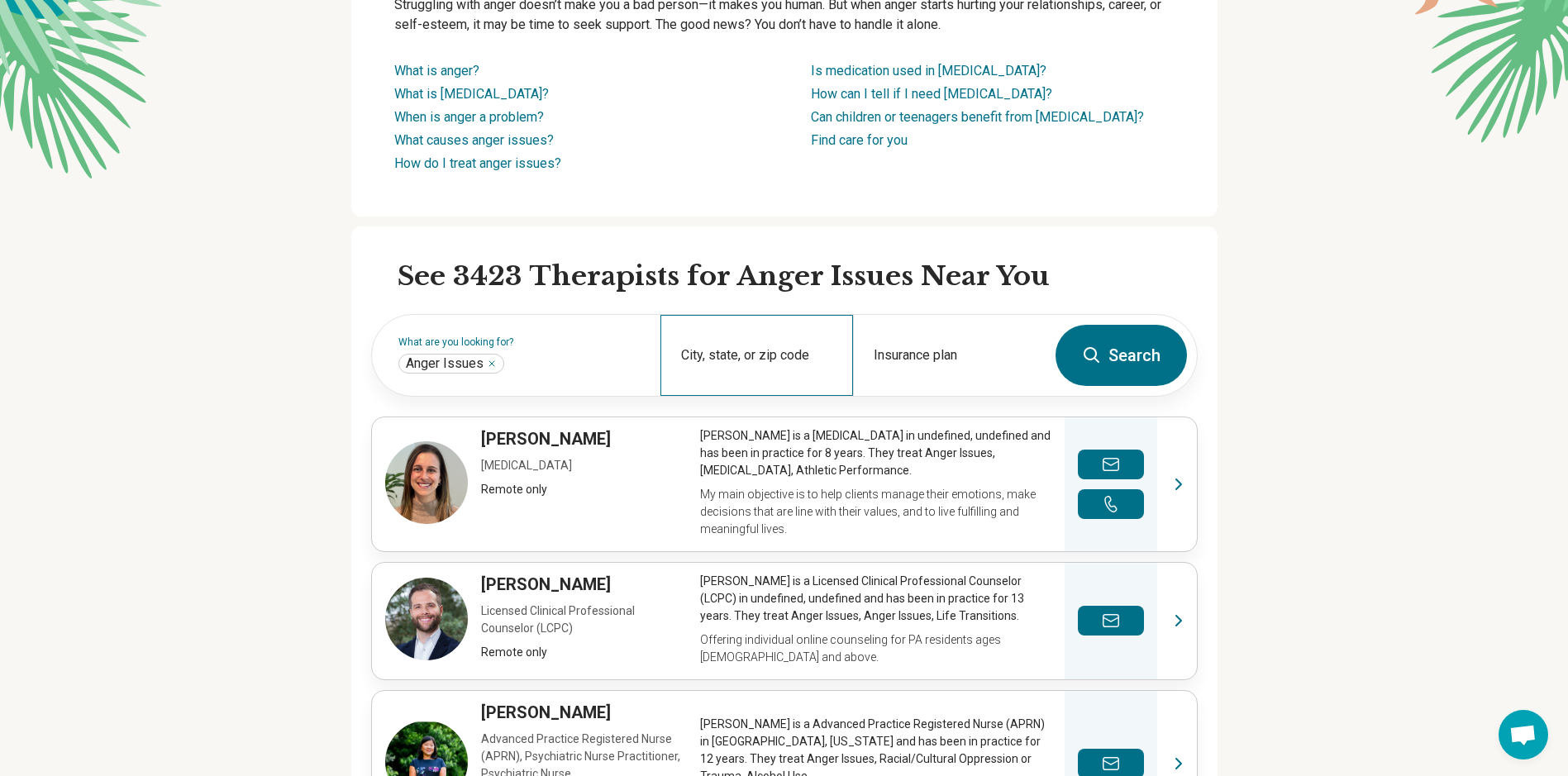
click at [784, 355] on div "City, state, or zip code" at bounding box center [757, 355] width 192 height 81
type input "**********"
click at [1113, 358] on button "Search" at bounding box center [1121, 355] width 131 height 61
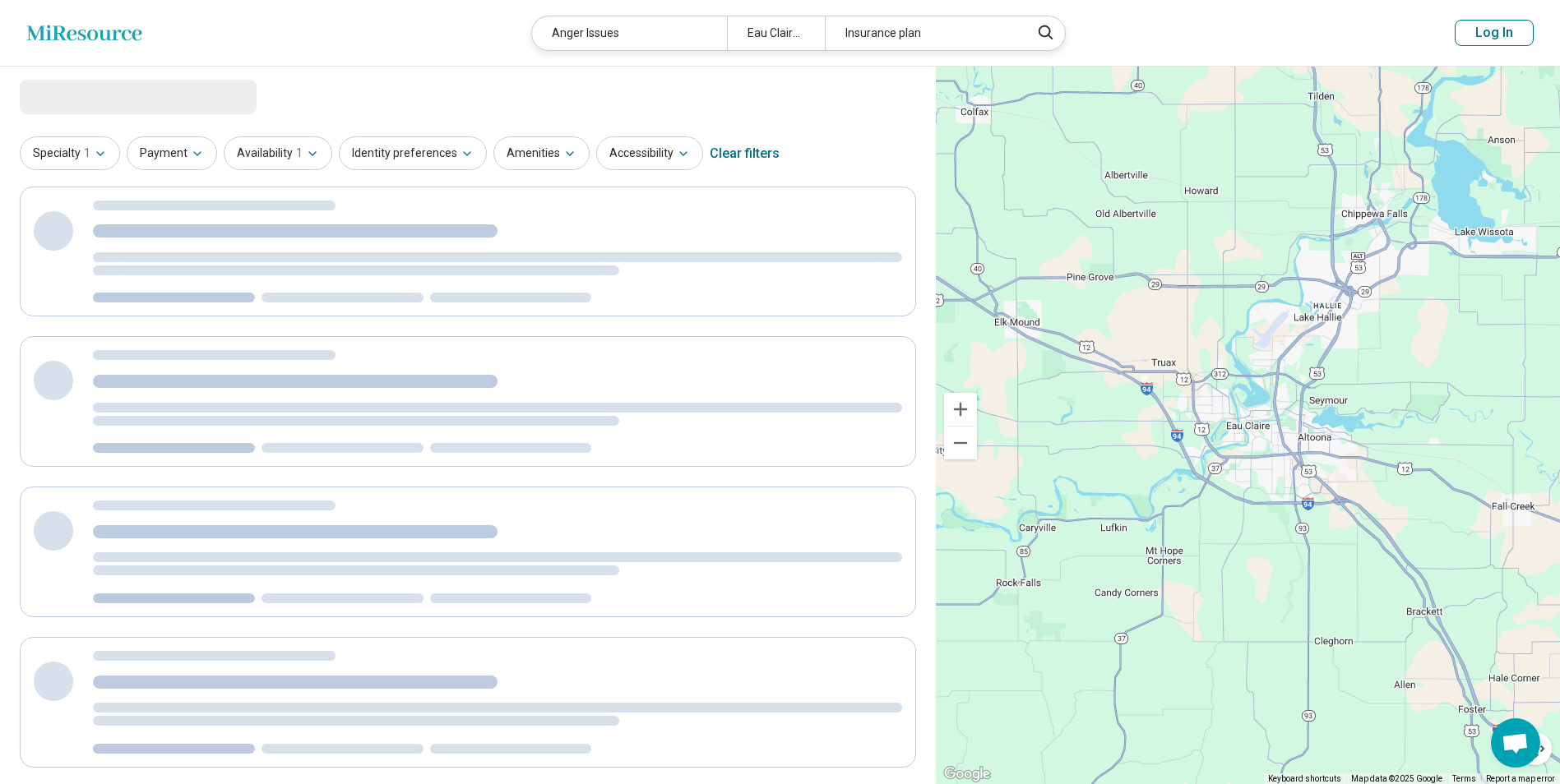
select select "***"
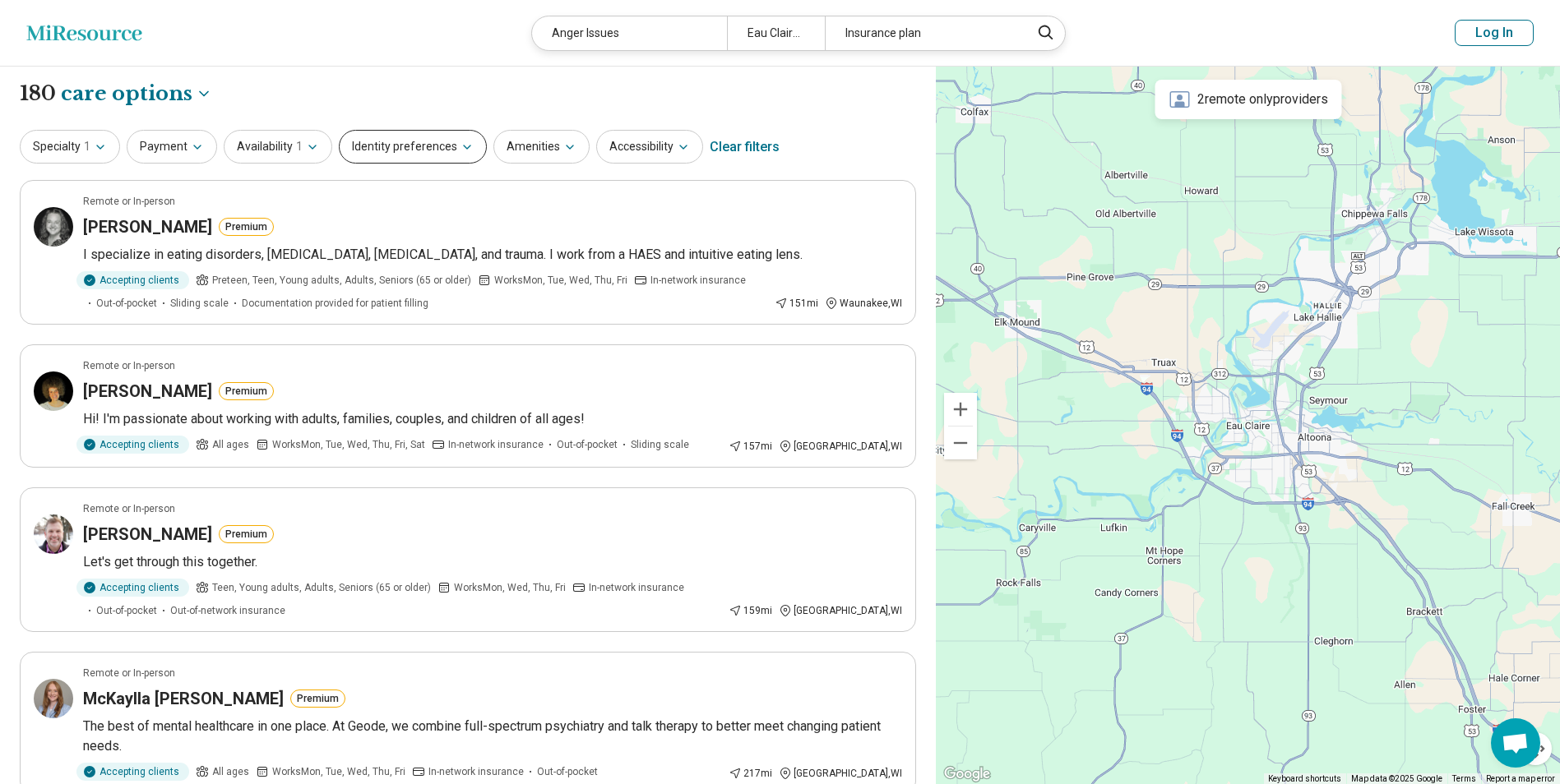
click at [460, 143] on icon "button" at bounding box center [467, 147] width 13 height 13
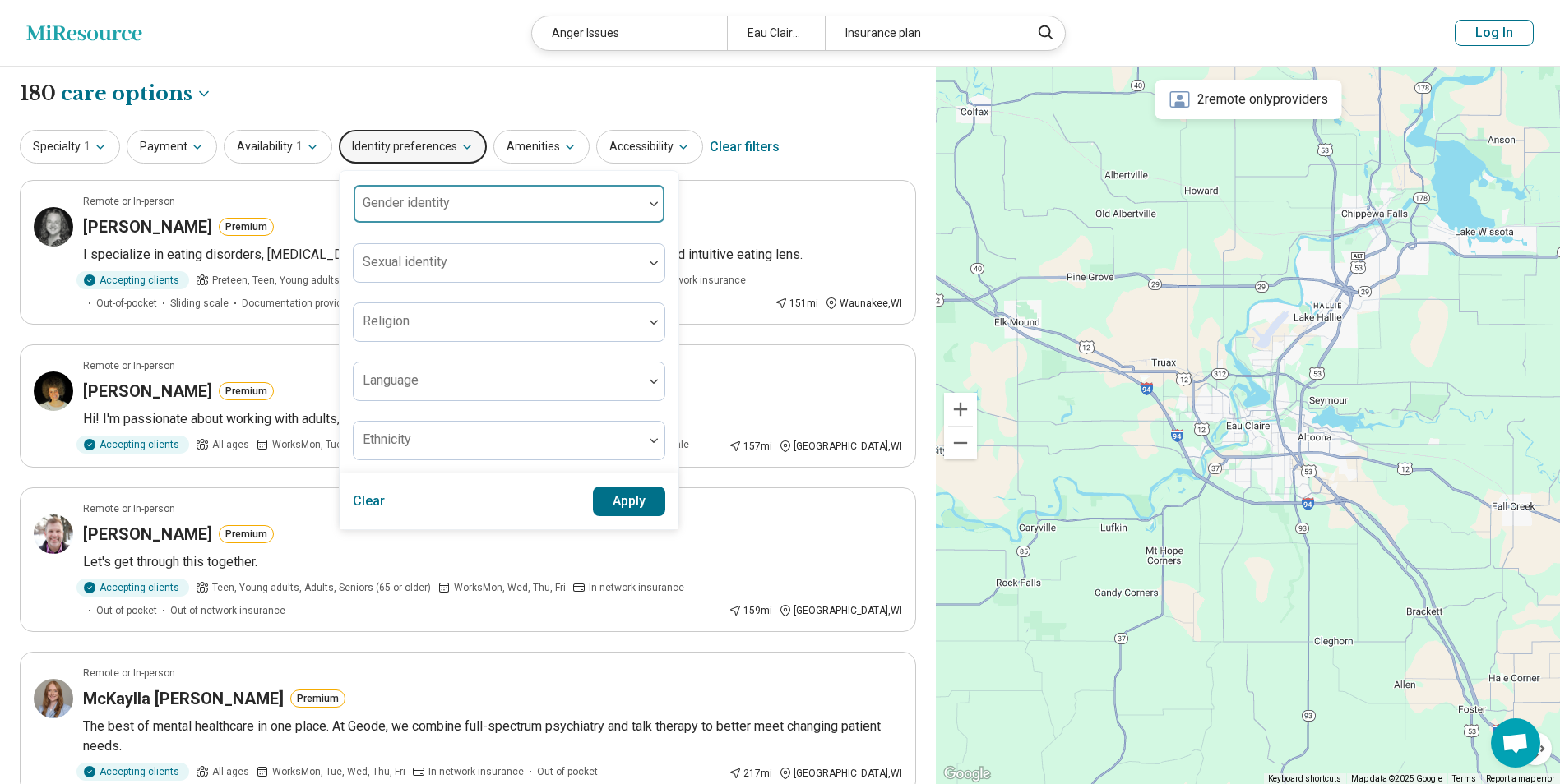
click at [509, 220] on div at bounding box center [498, 210] width 276 height 23
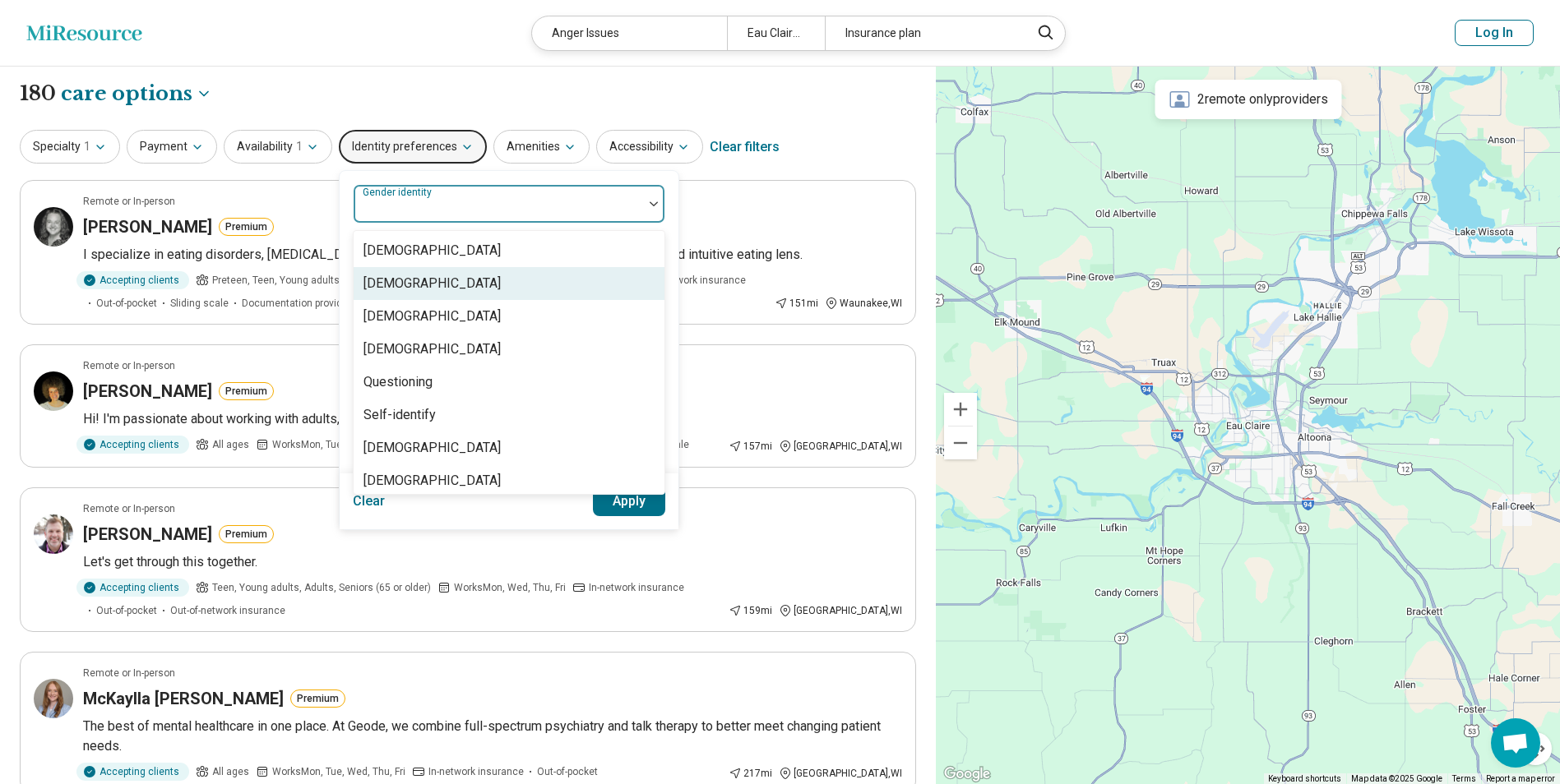
click at [480, 281] on div "[DEMOGRAPHIC_DATA]" at bounding box center [509, 283] width 311 height 33
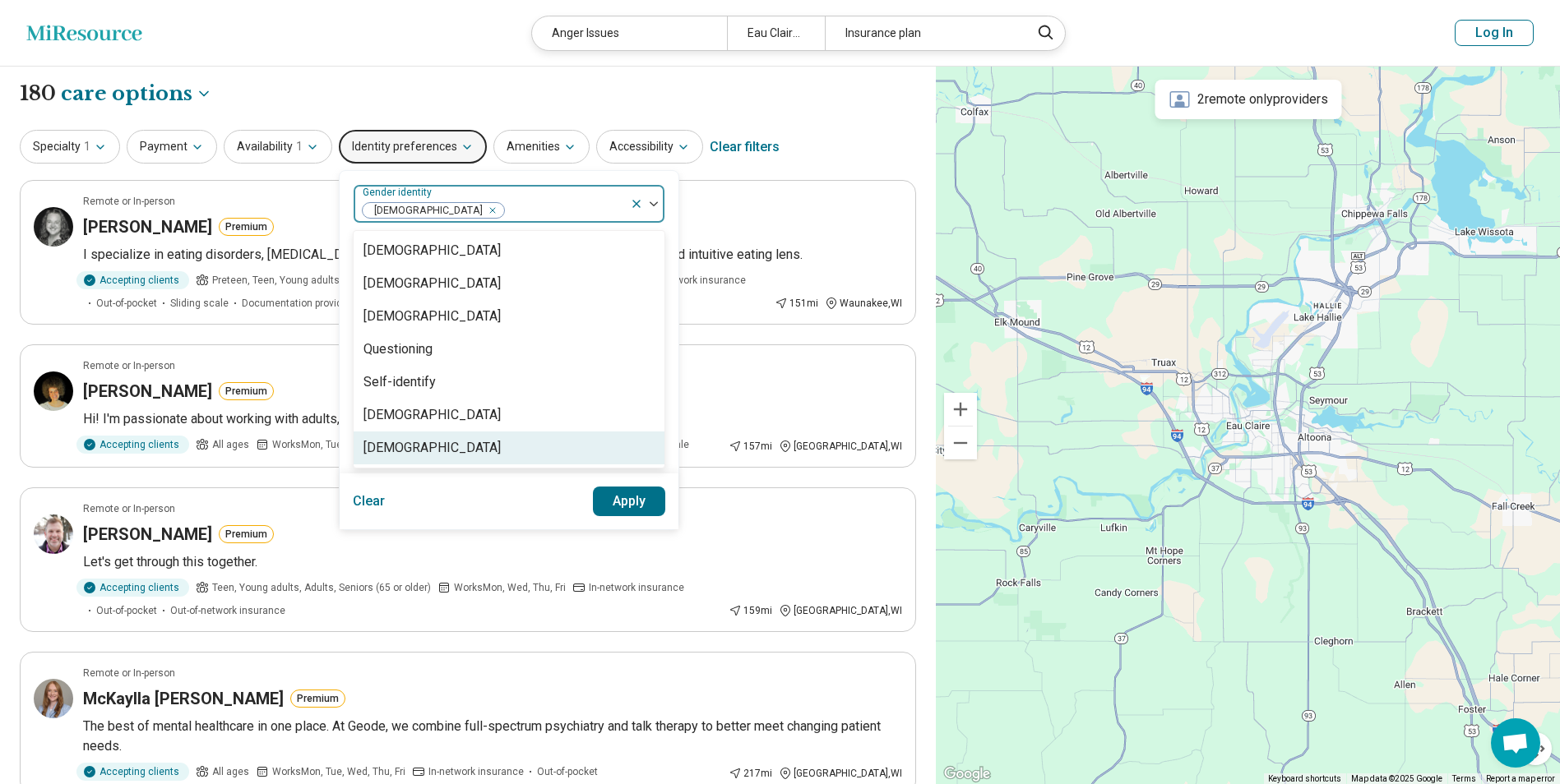
click at [620, 505] on button "Apply" at bounding box center [630, 502] width 74 height 29
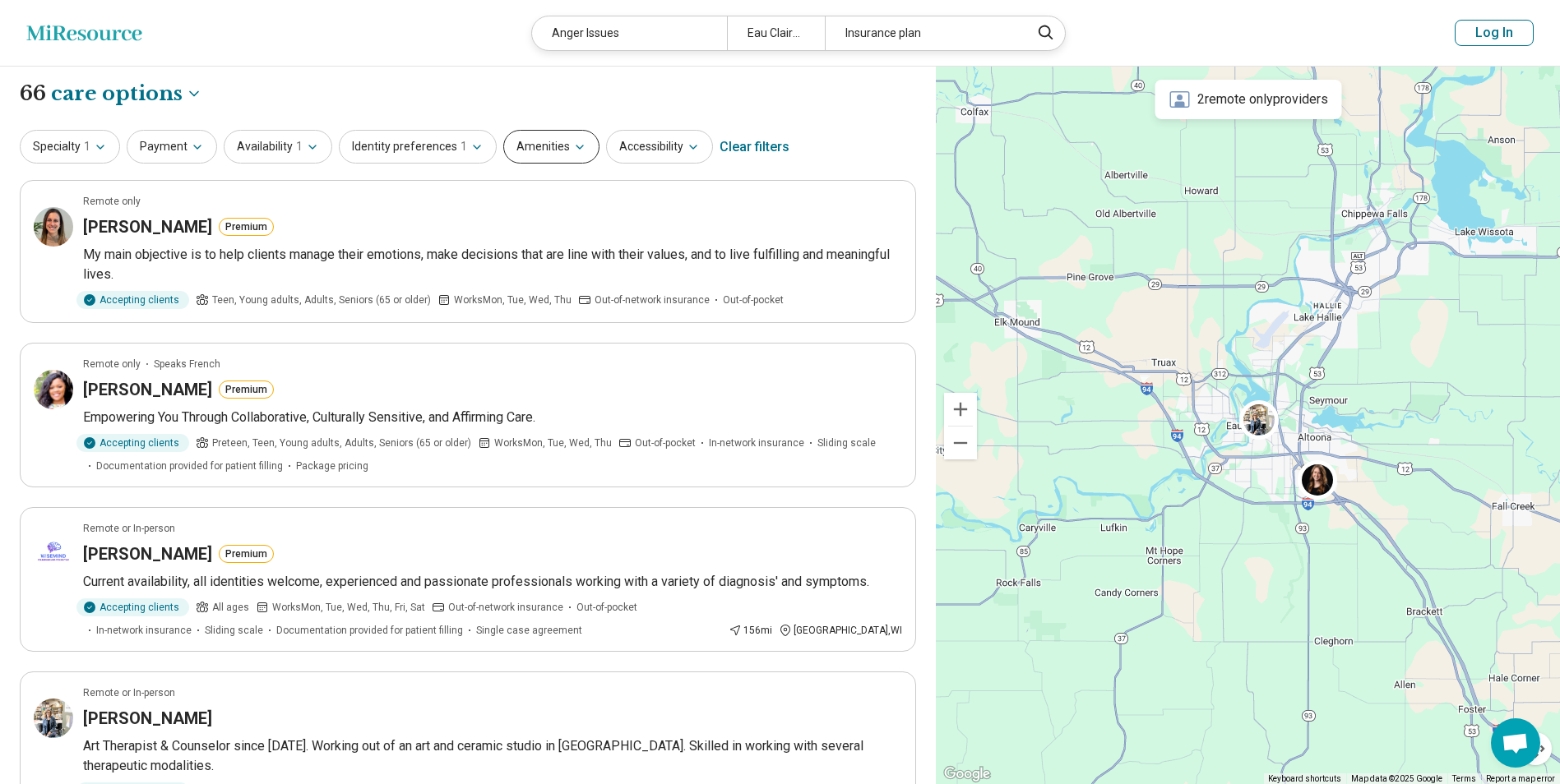
click at [573, 147] on icon "button" at bounding box center [580, 147] width 13 height 13
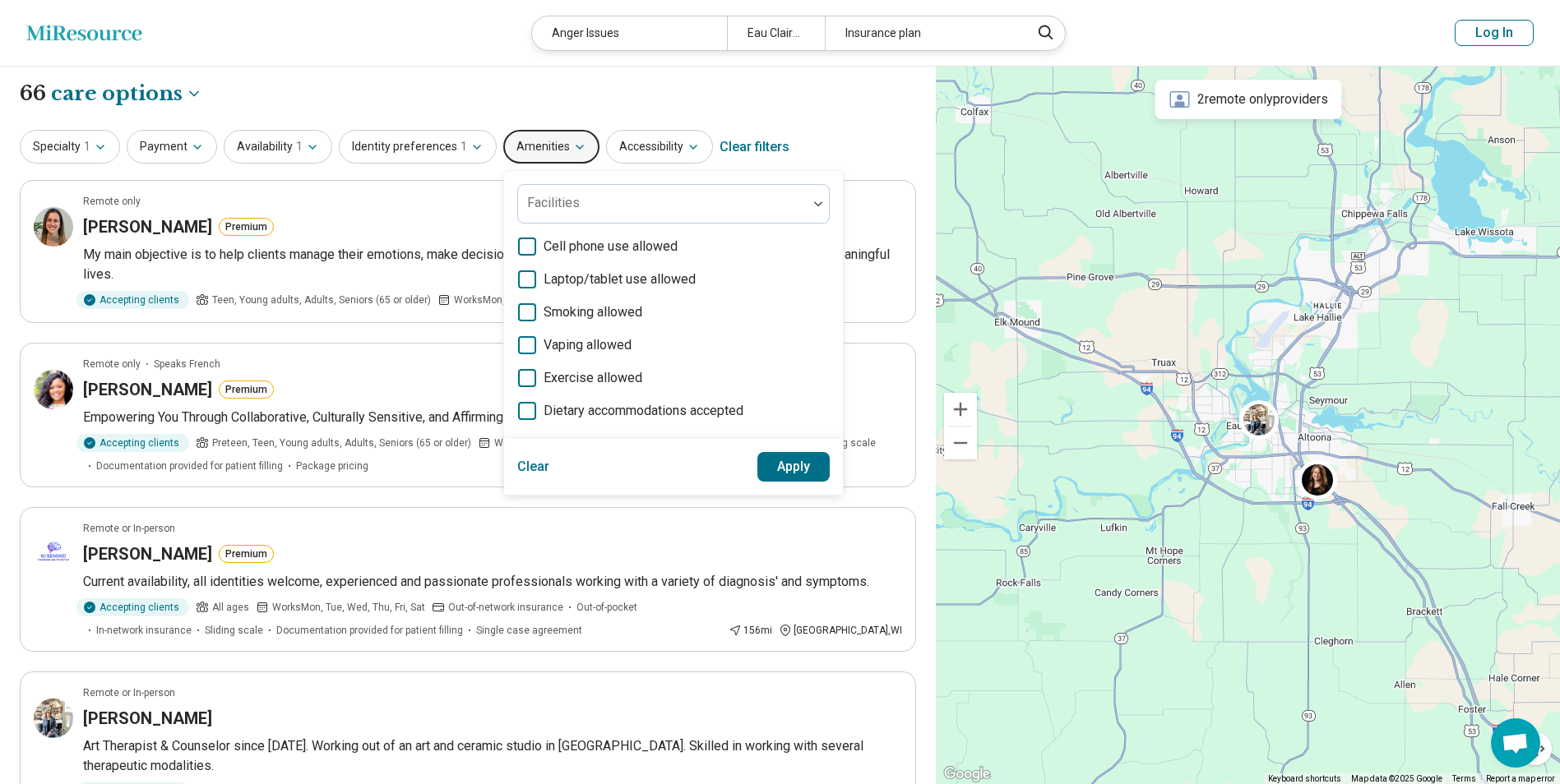
click at [573, 147] on icon "button" at bounding box center [580, 147] width 13 height 13
click at [179, 147] on button "Payment" at bounding box center [172, 146] width 90 height 34
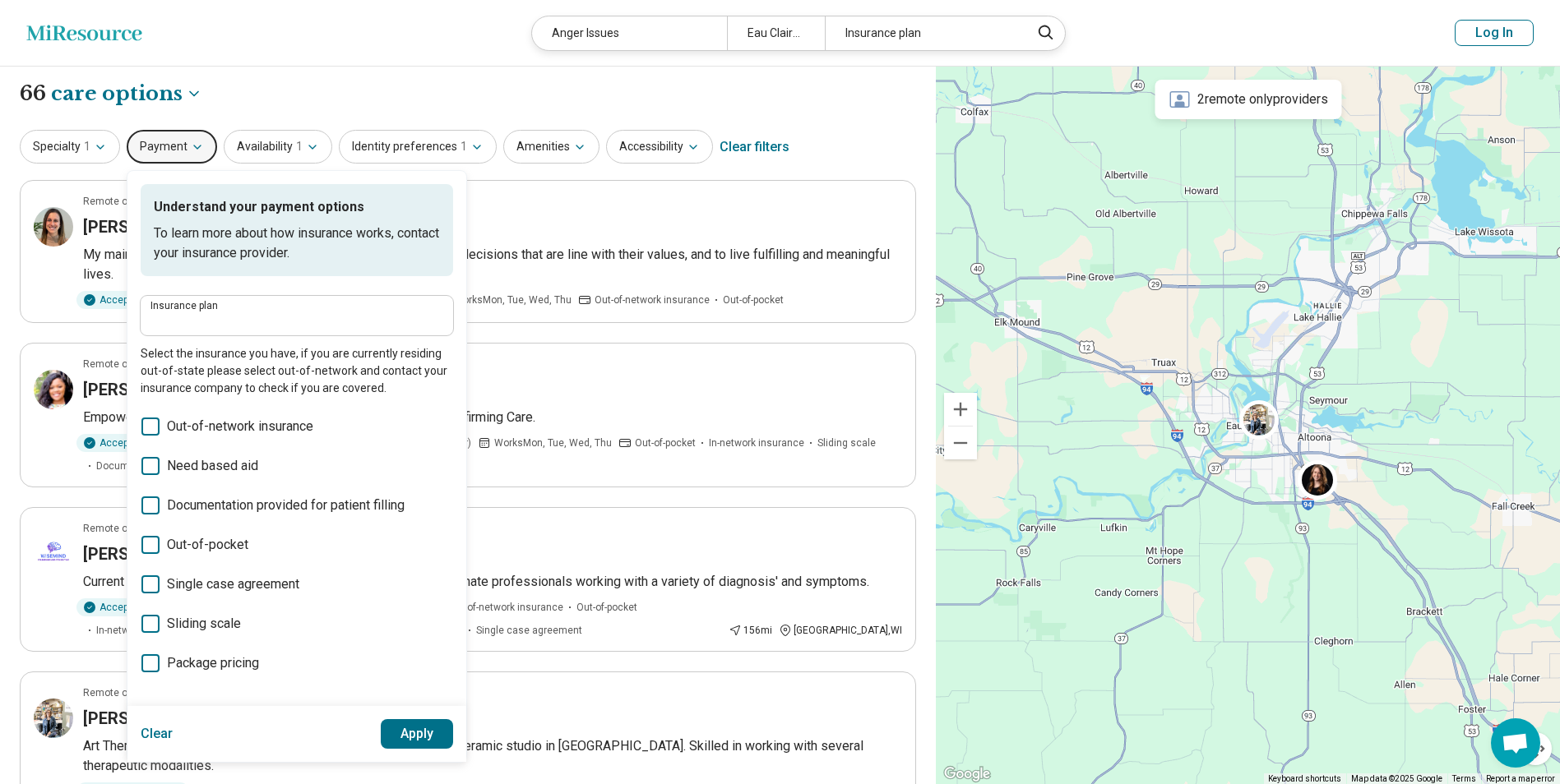
click at [181, 145] on button "Payment" at bounding box center [172, 146] width 90 height 34
click at [97, 143] on icon "button" at bounding box center [100, 147] width 13 height 13
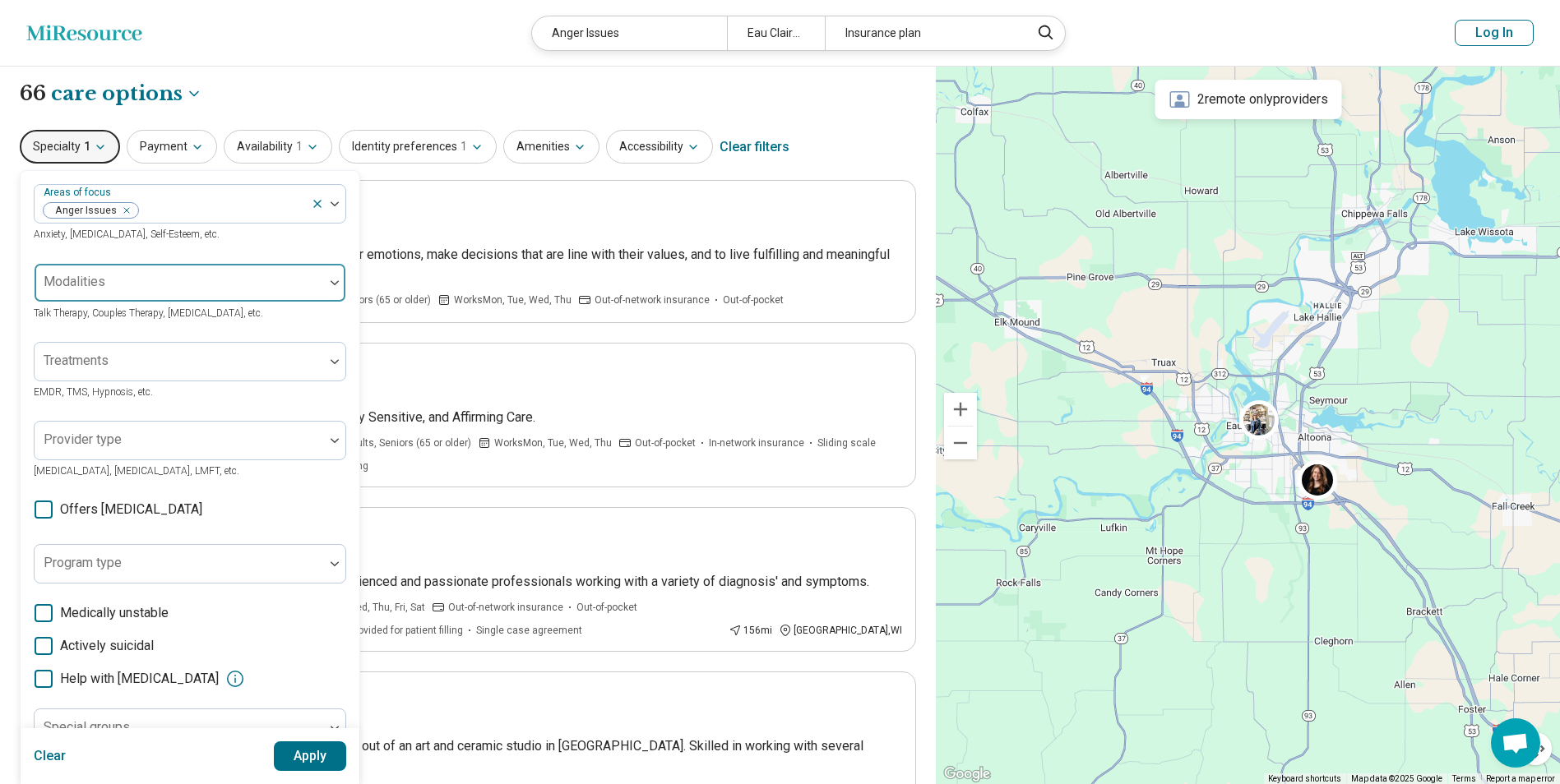
click at [174, 279] on div at bounding box center [179, 289] width 276 height 23
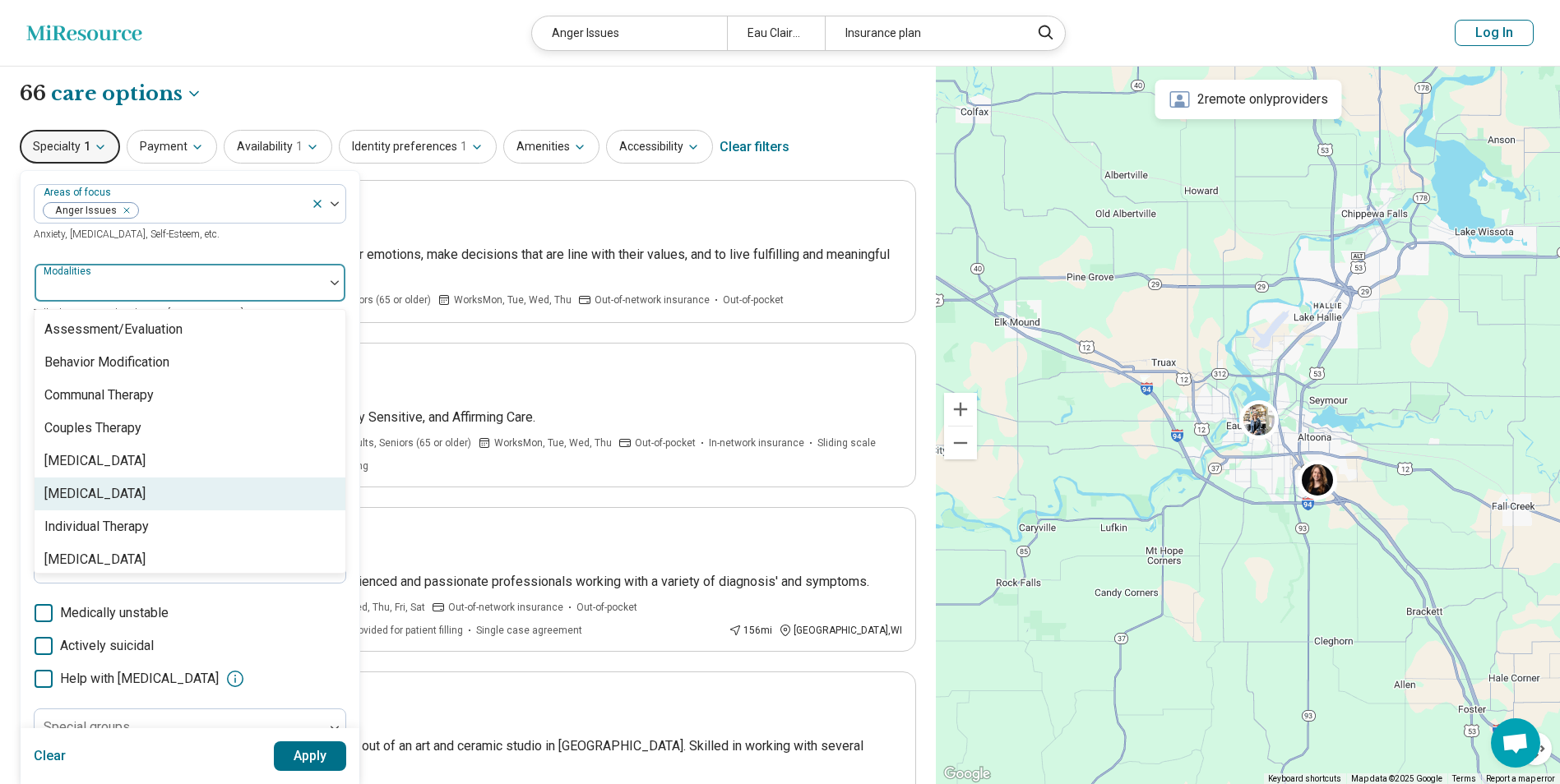
scroll to position [6, 0]
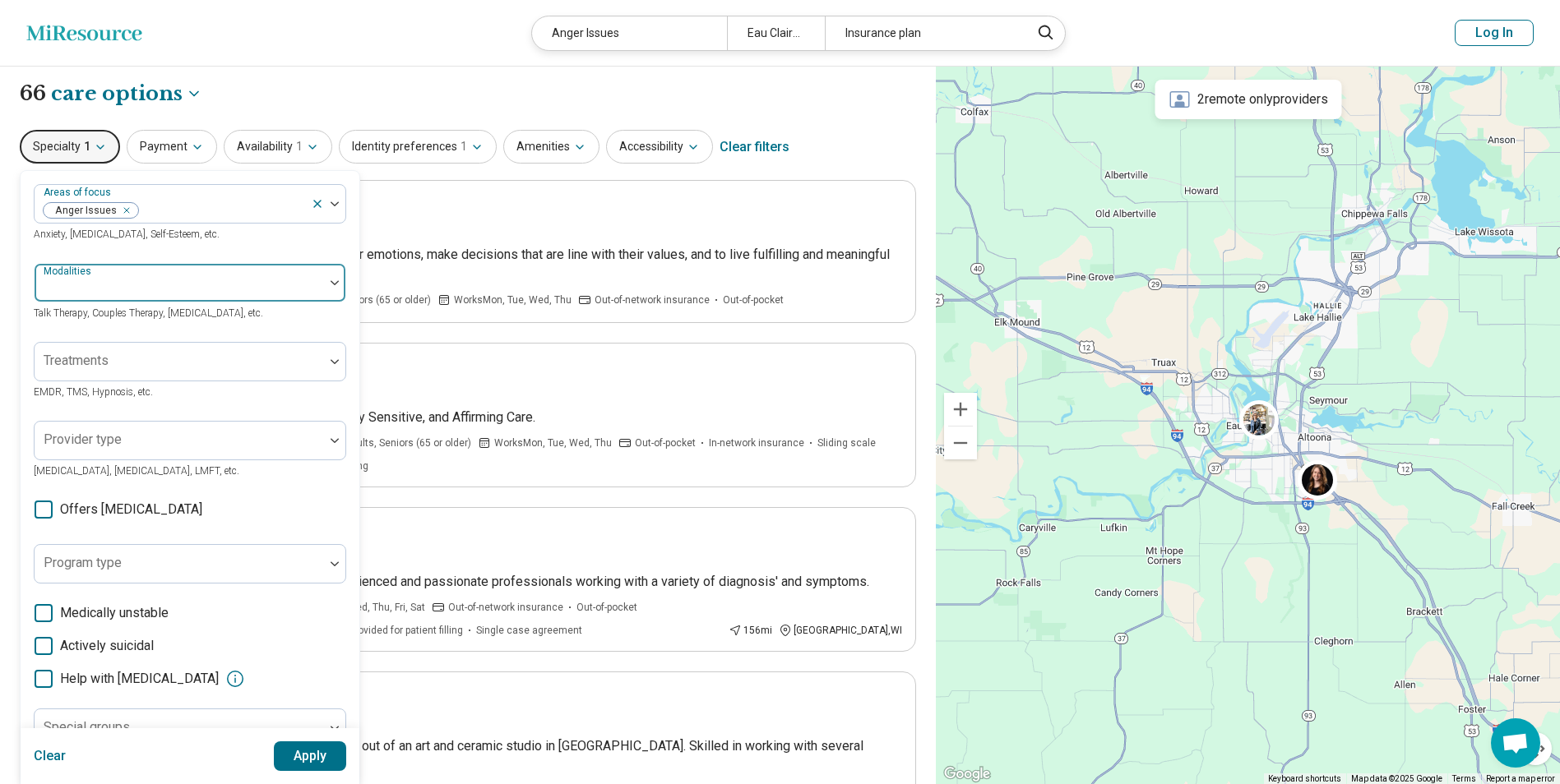
click at [128, 280] on div at bounding box center [179, 289] width 276 height 23
click at [206, 359] on div at bounding box center [179, 368] width 276 height 23
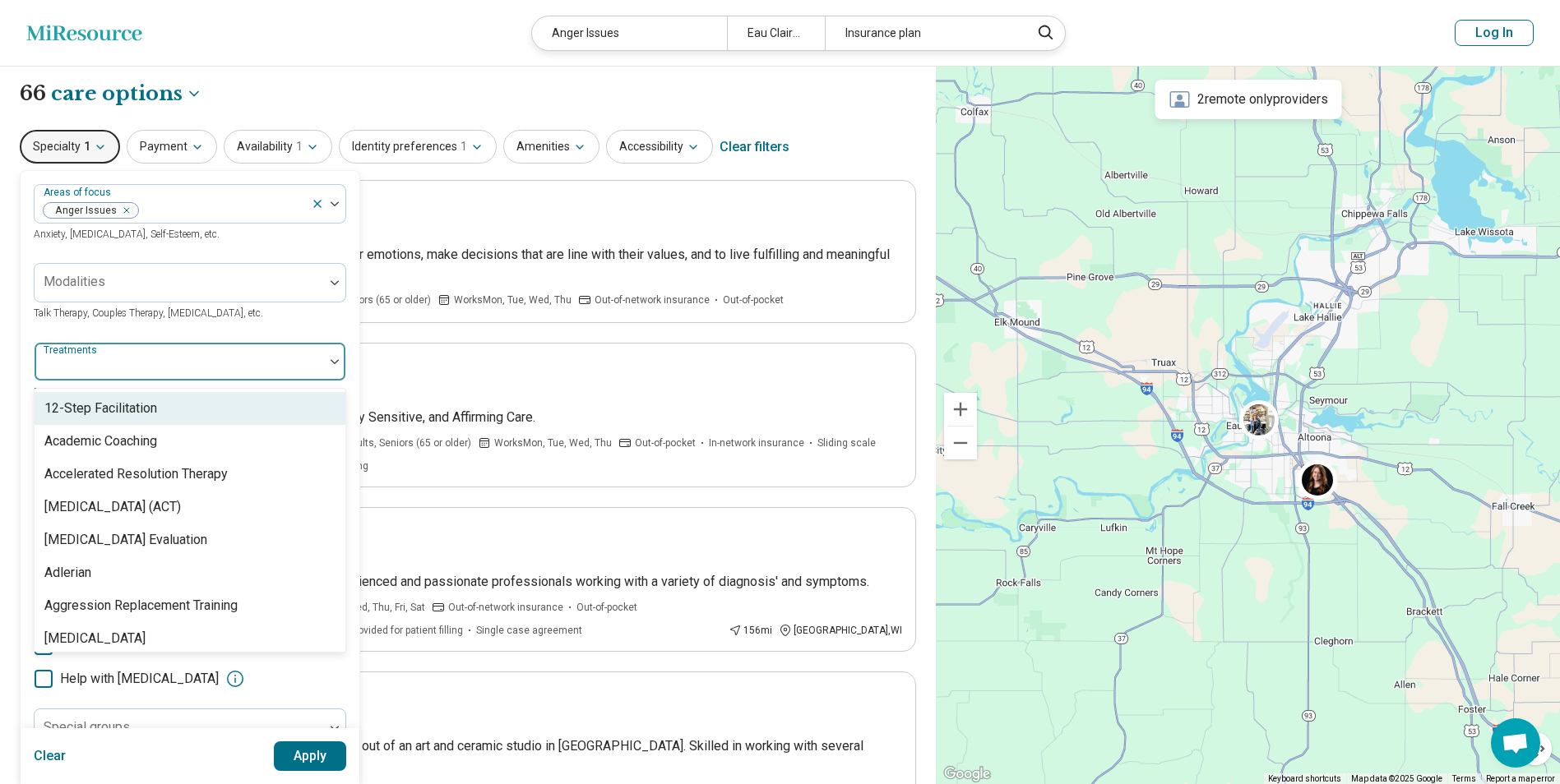
click at [206, 359] on div at bounding box center [179, 368] width 276 height 23
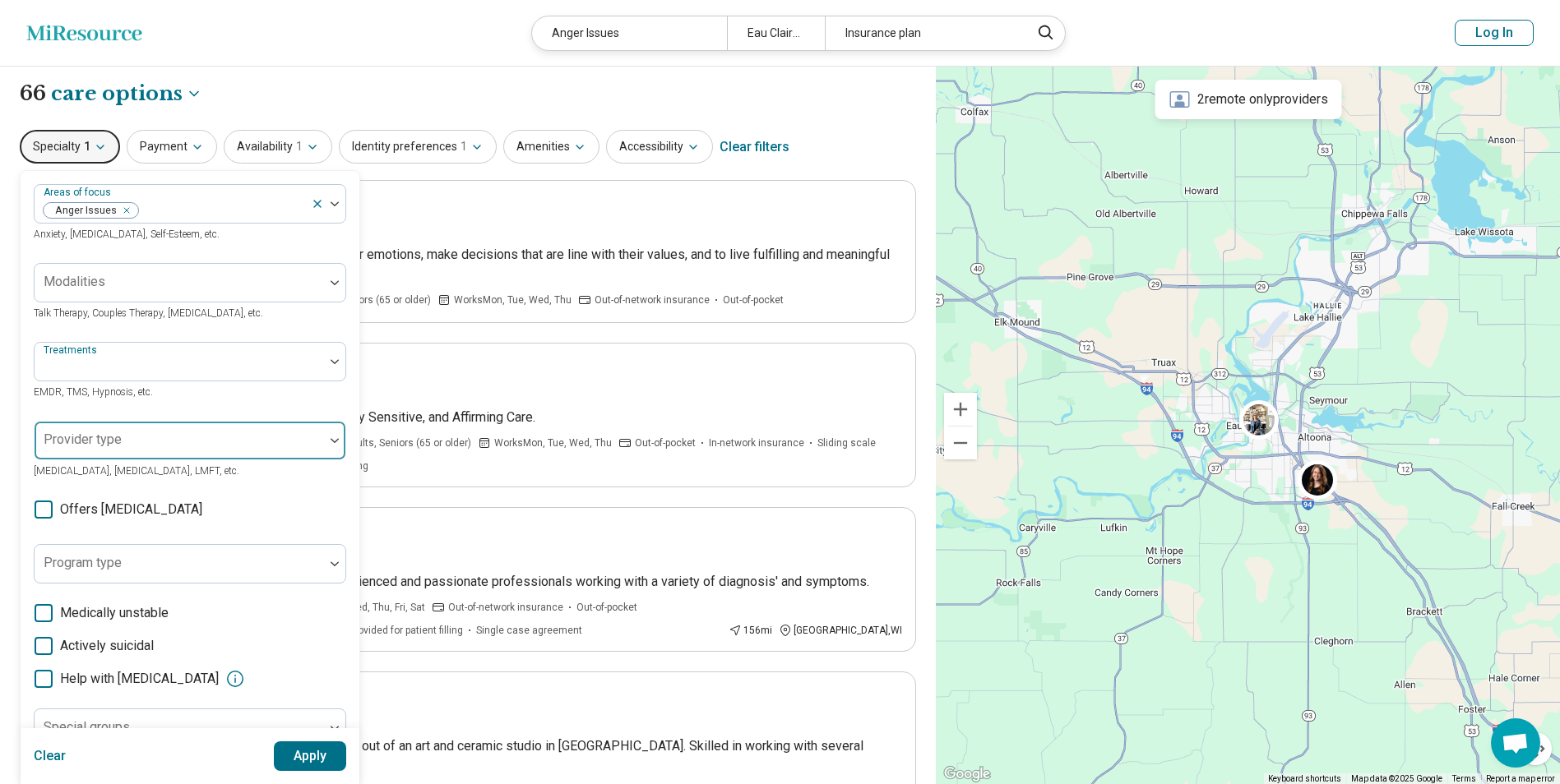
click at [192, 452] on div at bounding box center [179, 447] width 276 height 23
click at [193, 449] on div at bounding box center [179, 447] width 276 height 23
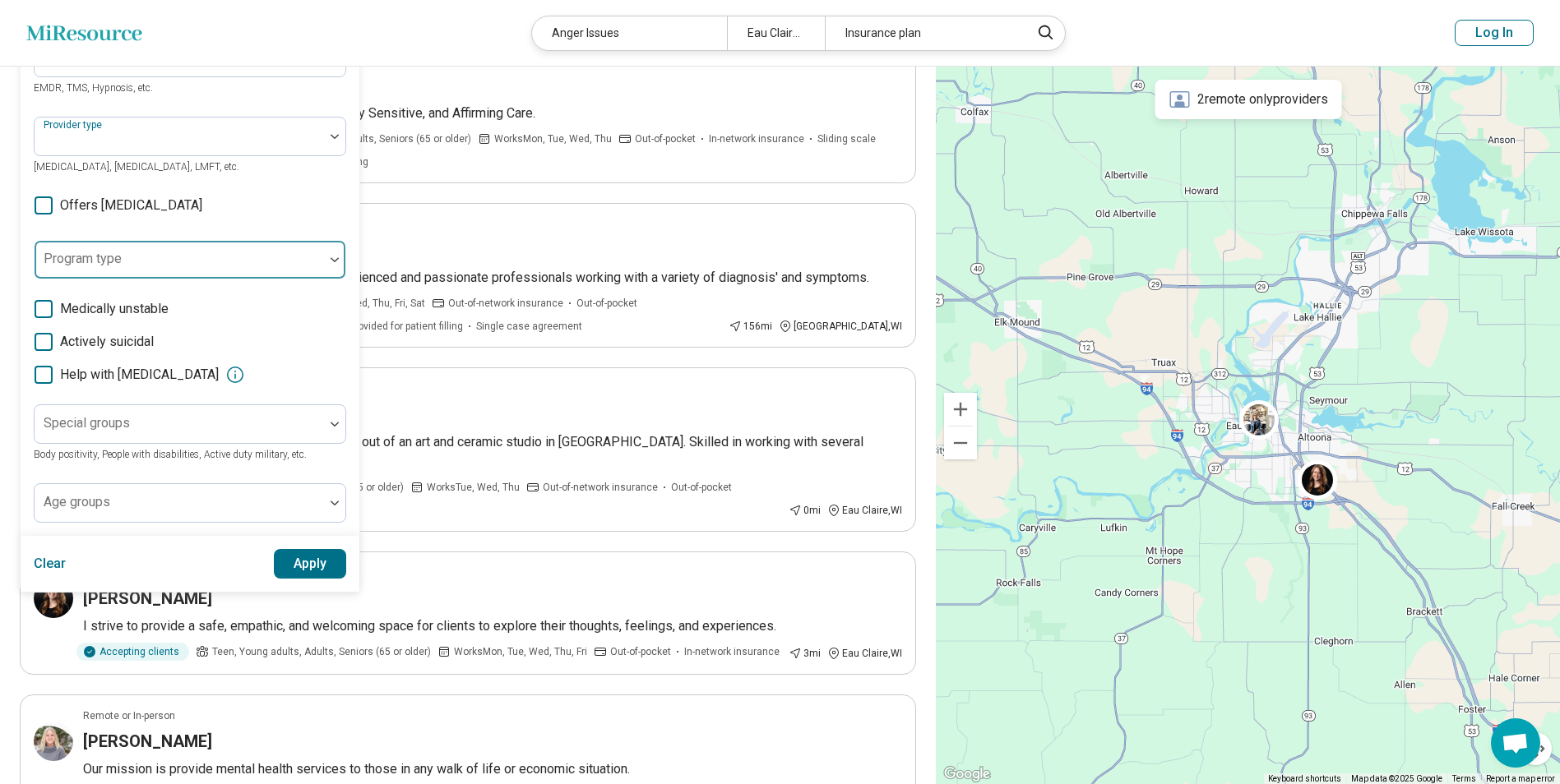
scroll to position [329, 0]
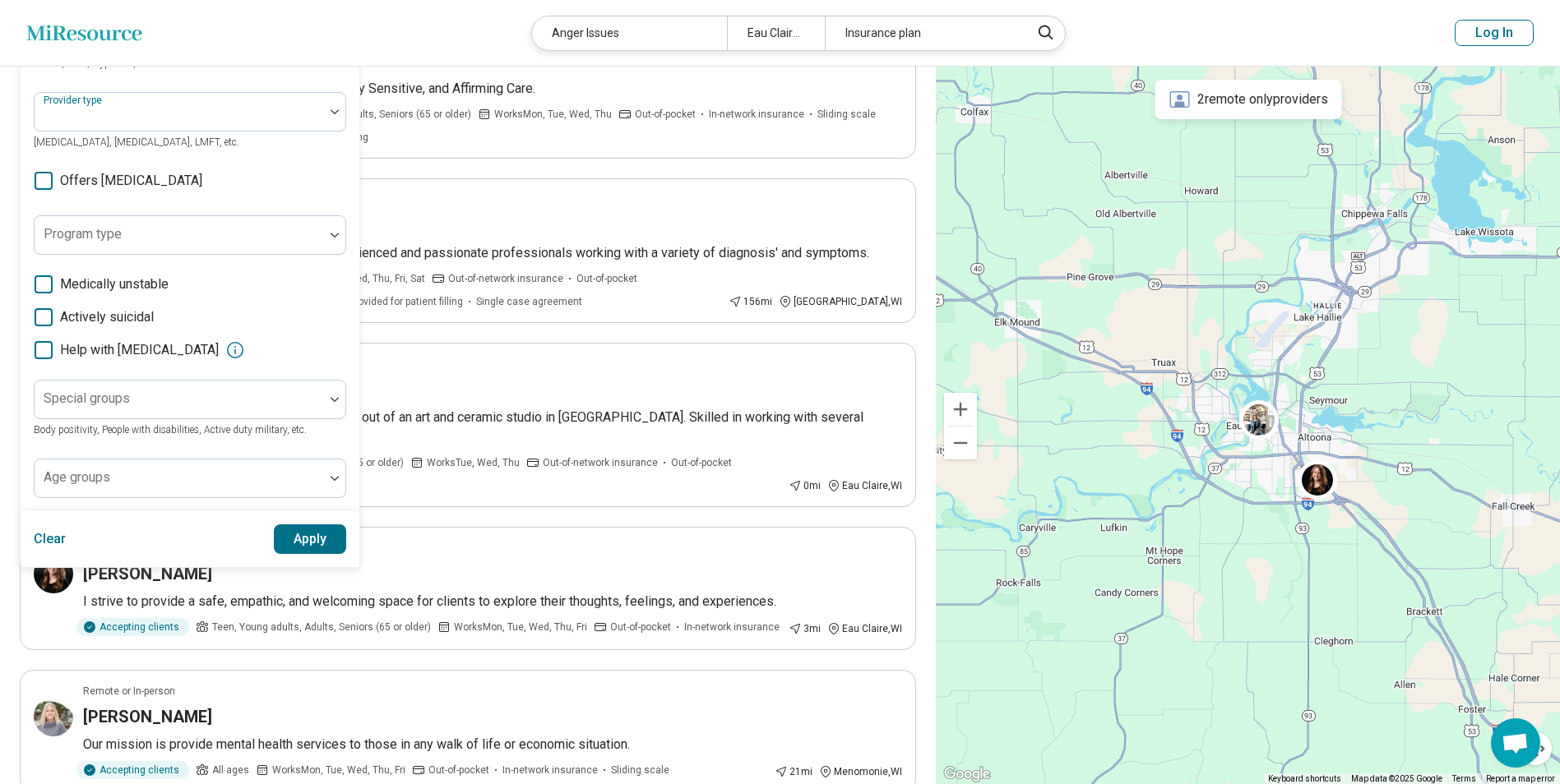
click at [469, 42] on header "Miresource logo Anger Issues Eau Claire, [GEOGRAPHIC_DATA] Insurance plan Log In" at bounding box center [780, 33] width 1560 height 66
